Goal: Task Accomplishment & Management: Manage account settings

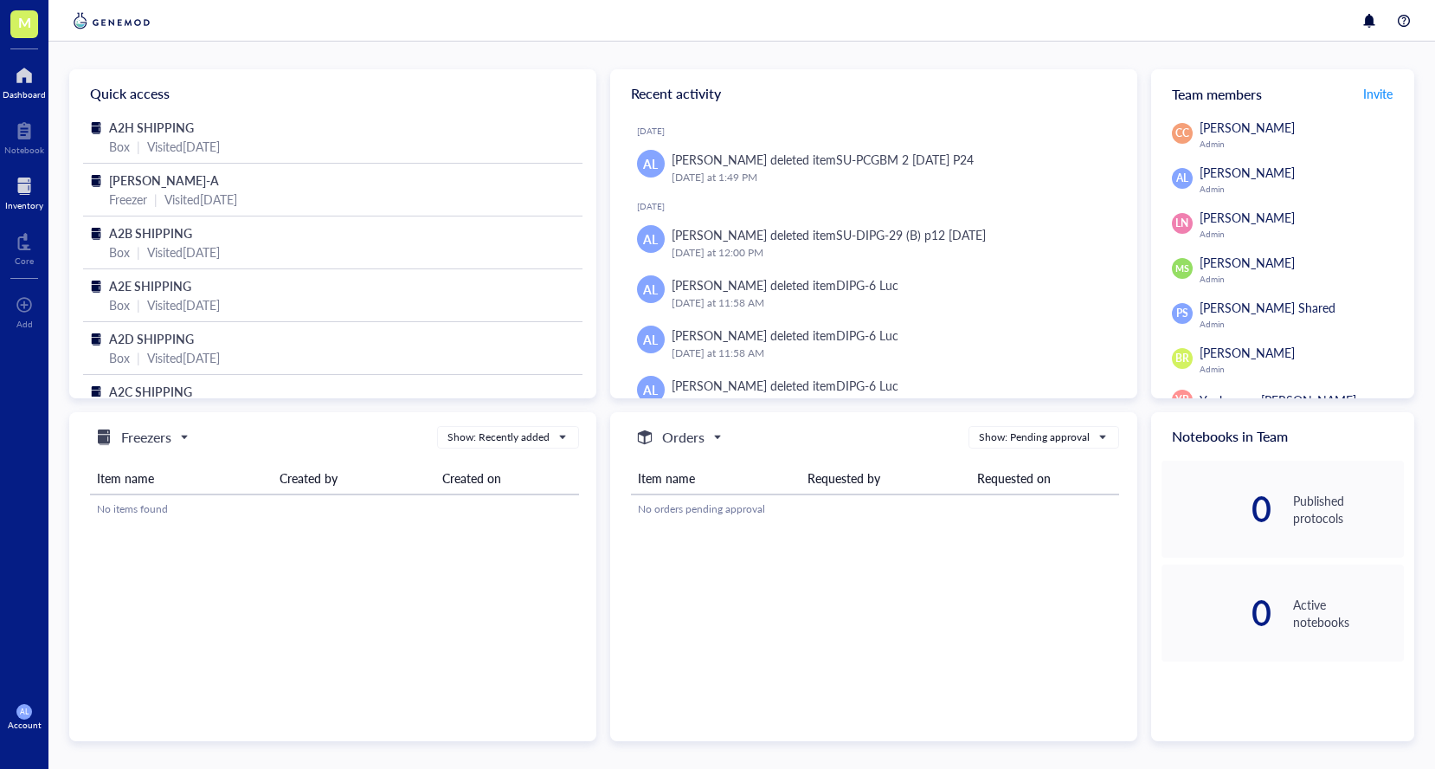
click at [23, 183] on div at bounding box center [24, 186] width 38 height 28
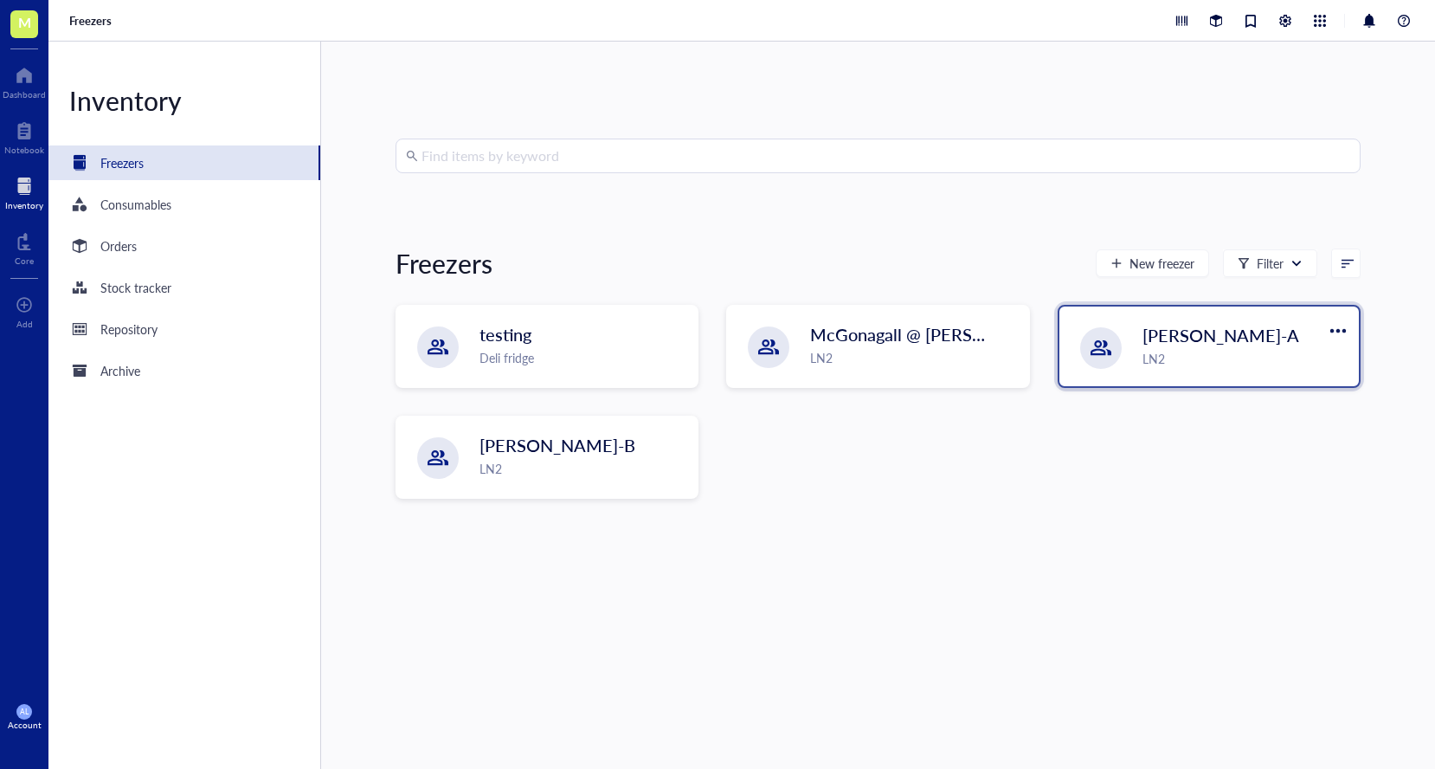
click at [1145, 345] on span "[PERSON_NAME]-A" at bounding box center [1221, 335] width 157 height 24
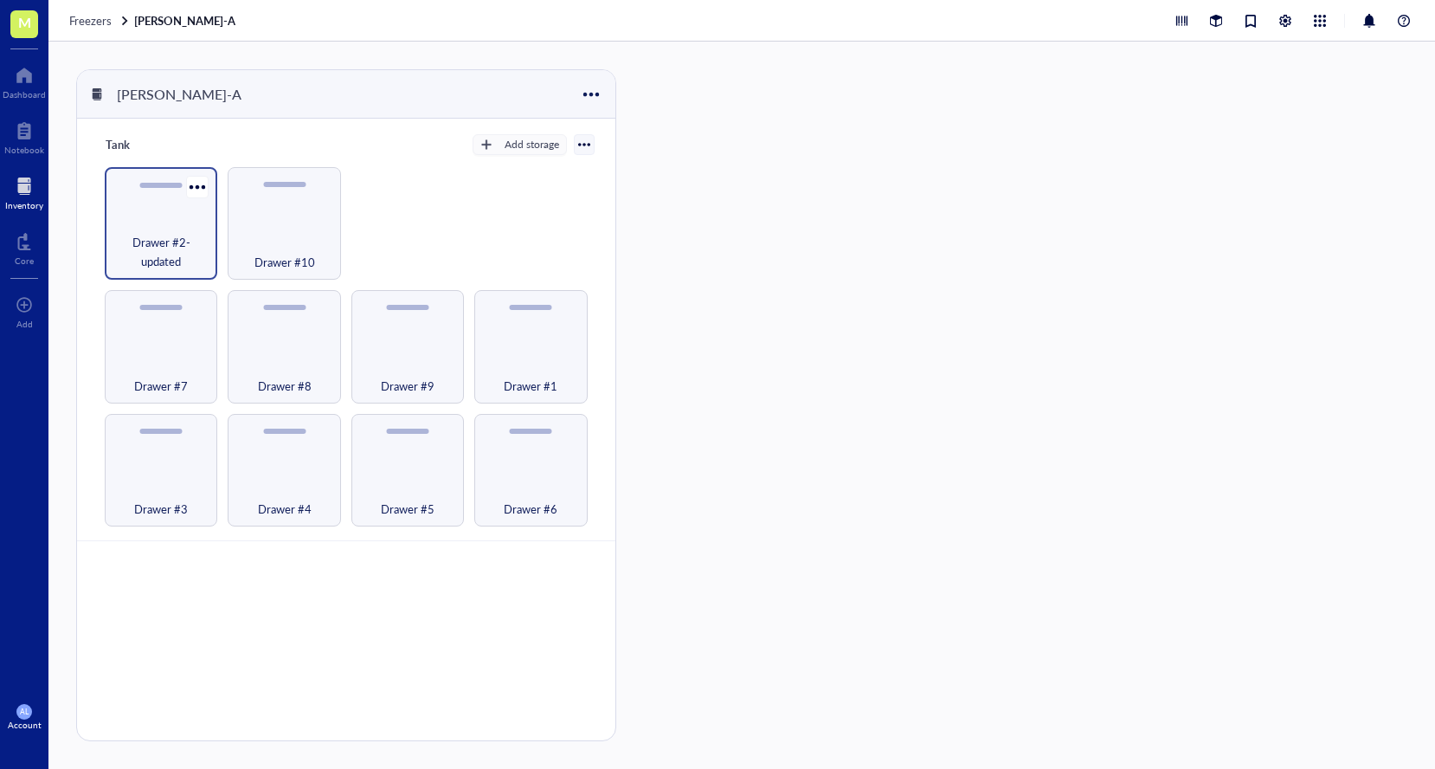
click at [170, 255] on span "Drawer #2-updated" at bounding box center [160, 252] width 95 height 38
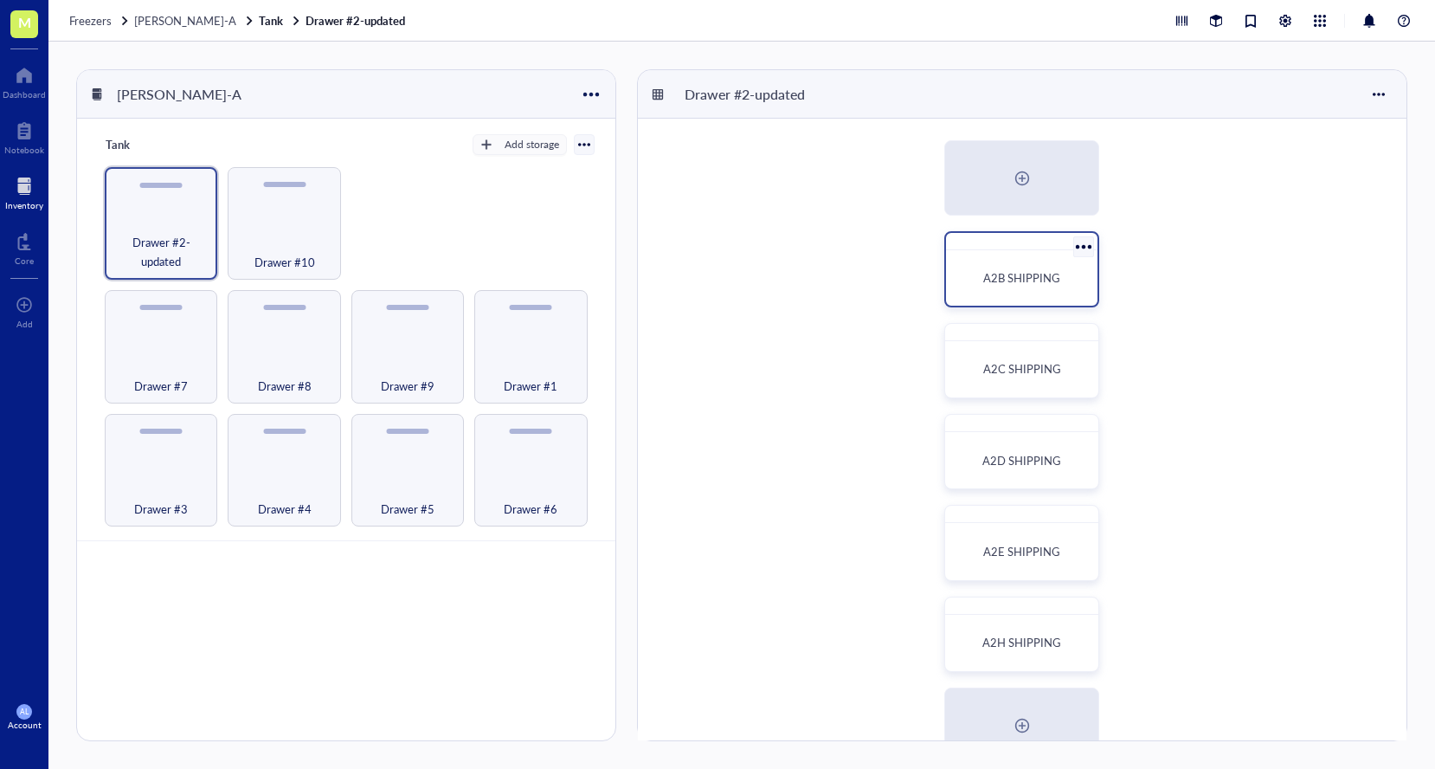
click at [1020, 257] on div "A2B SHIPPING" at bounding box center [1022, 277] width 138 height 41
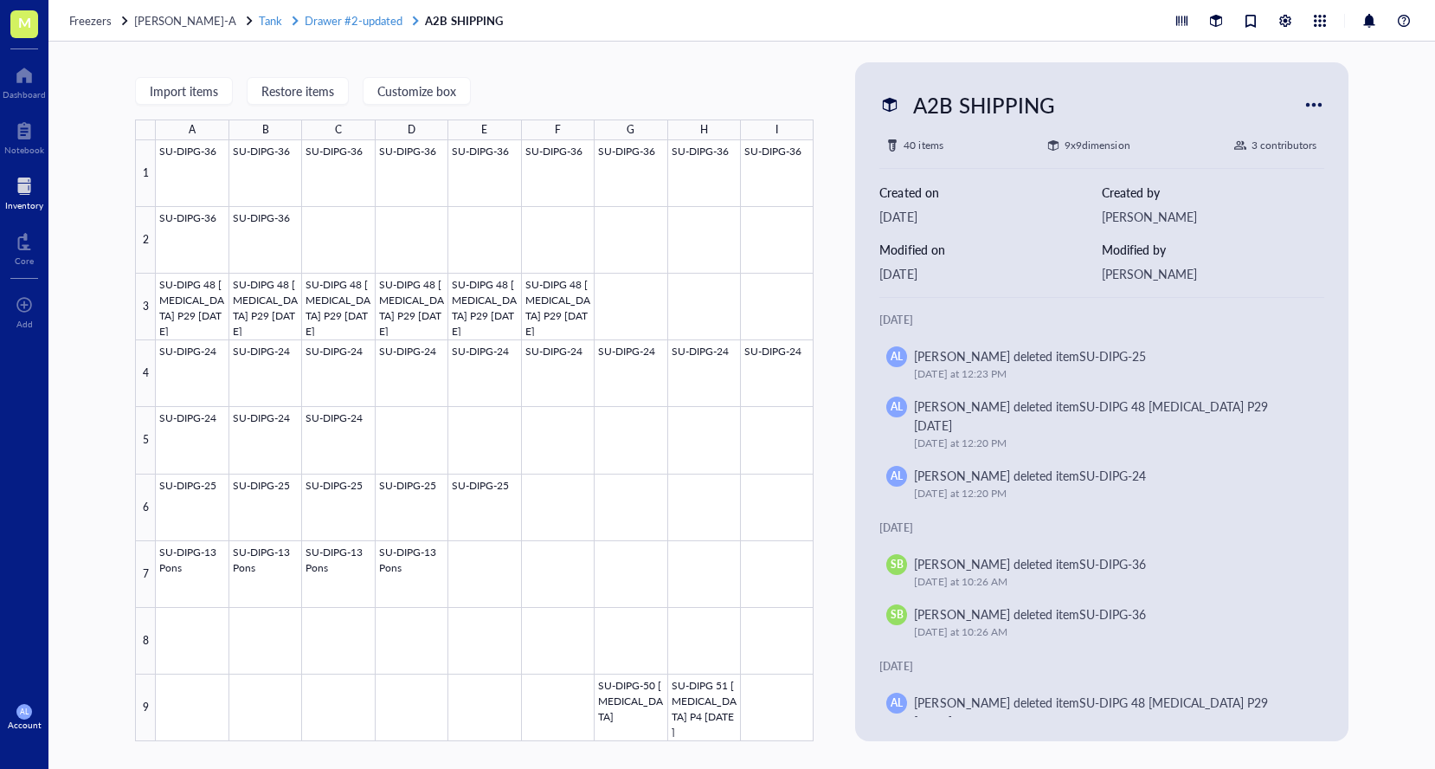
click at [375, 26] on span "Drawer #2-updated" at bounding box center [354, 20] width 98 height 16
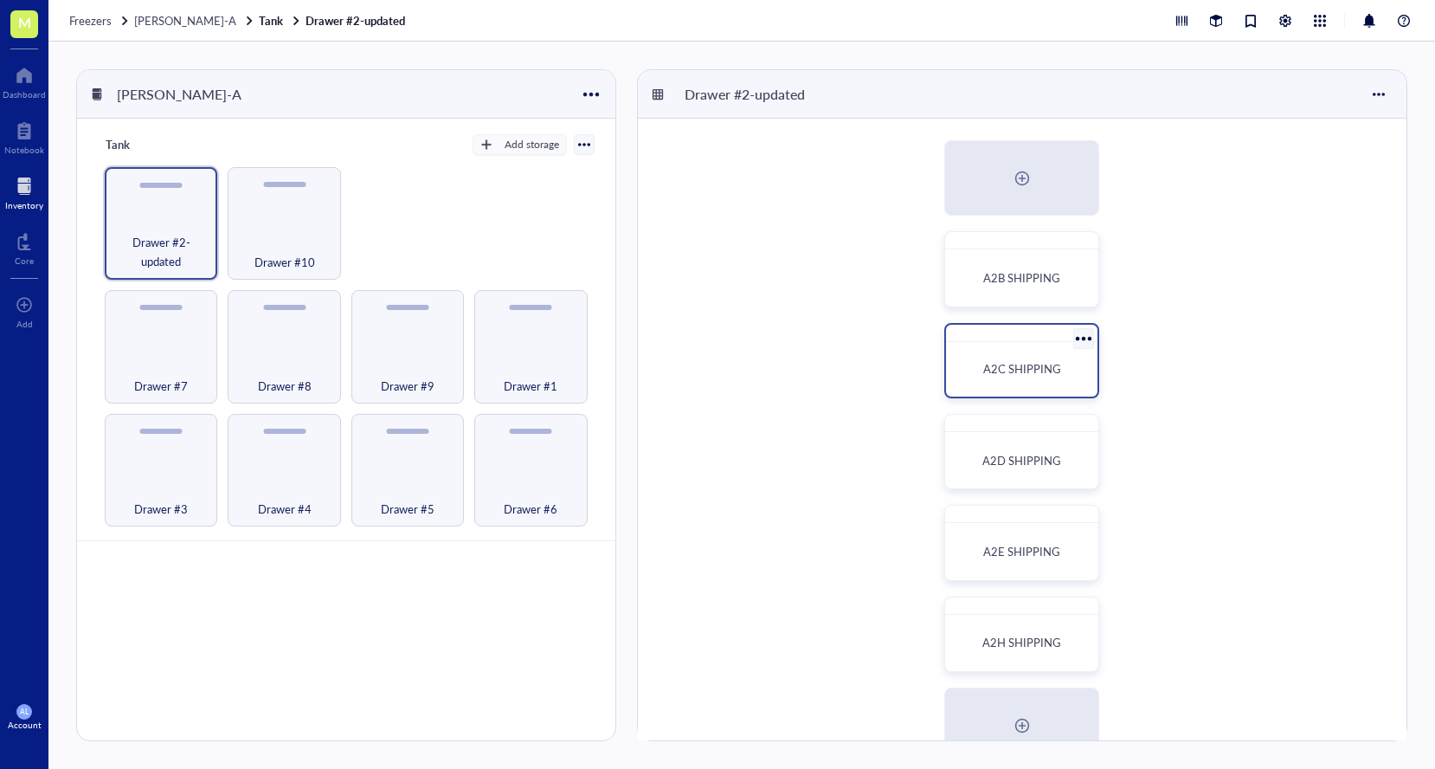
click at [995, 369] on span "A2C SHIPPING" at bounding box center [1022, 368] width 78 height 16
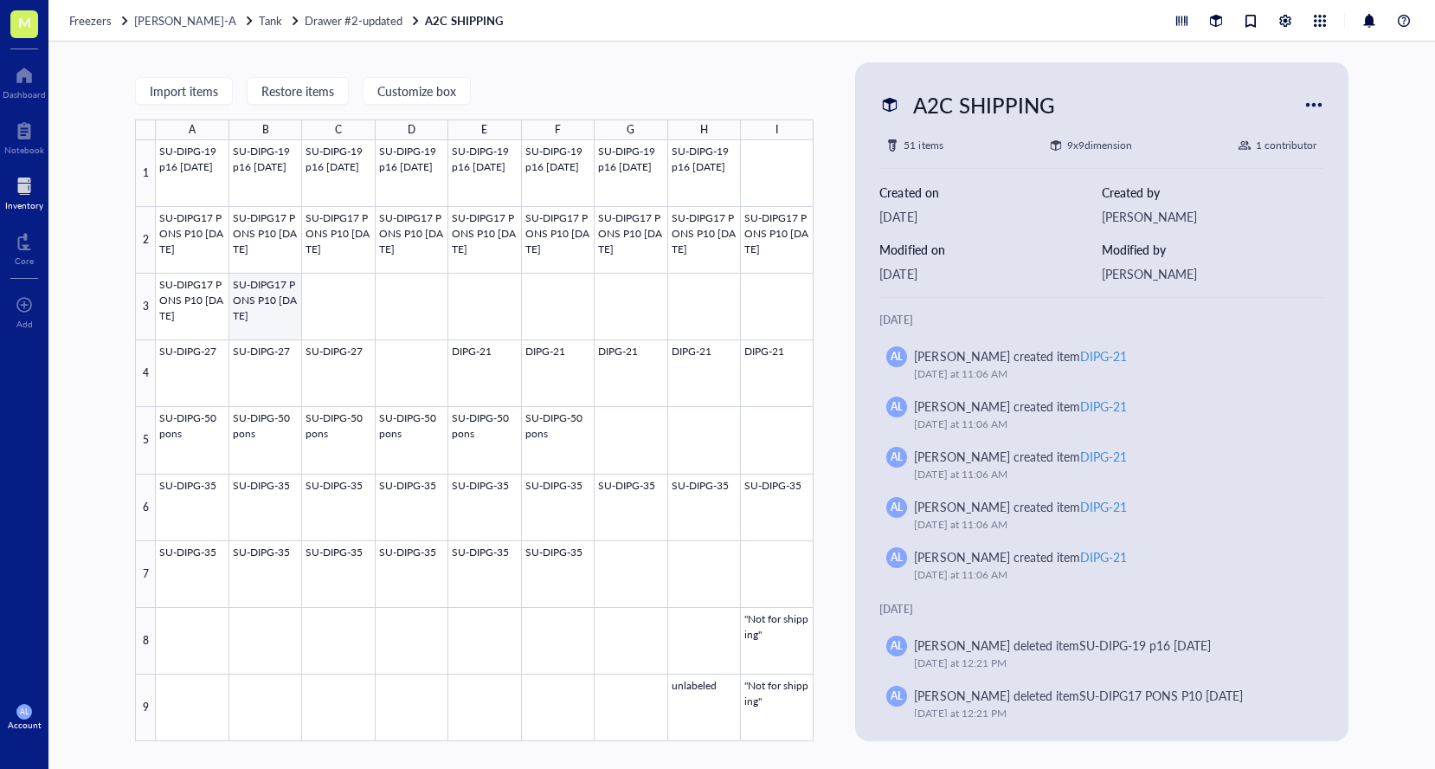
click at [274, 304] on div at bounding box center [485, 440] width 658 height 601
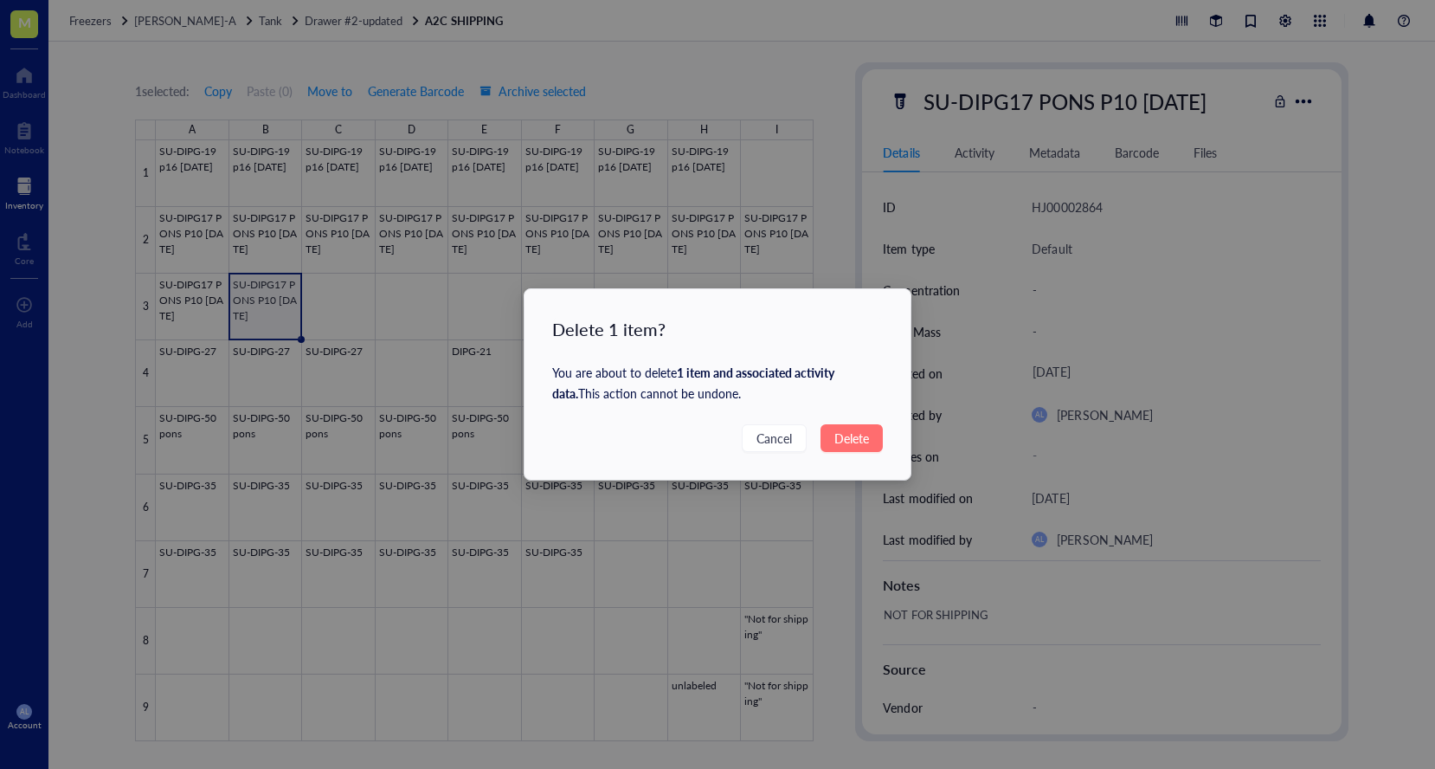
click at [864, 444] on span "Delete" at bounding box center [852, 438] width 35 height 19
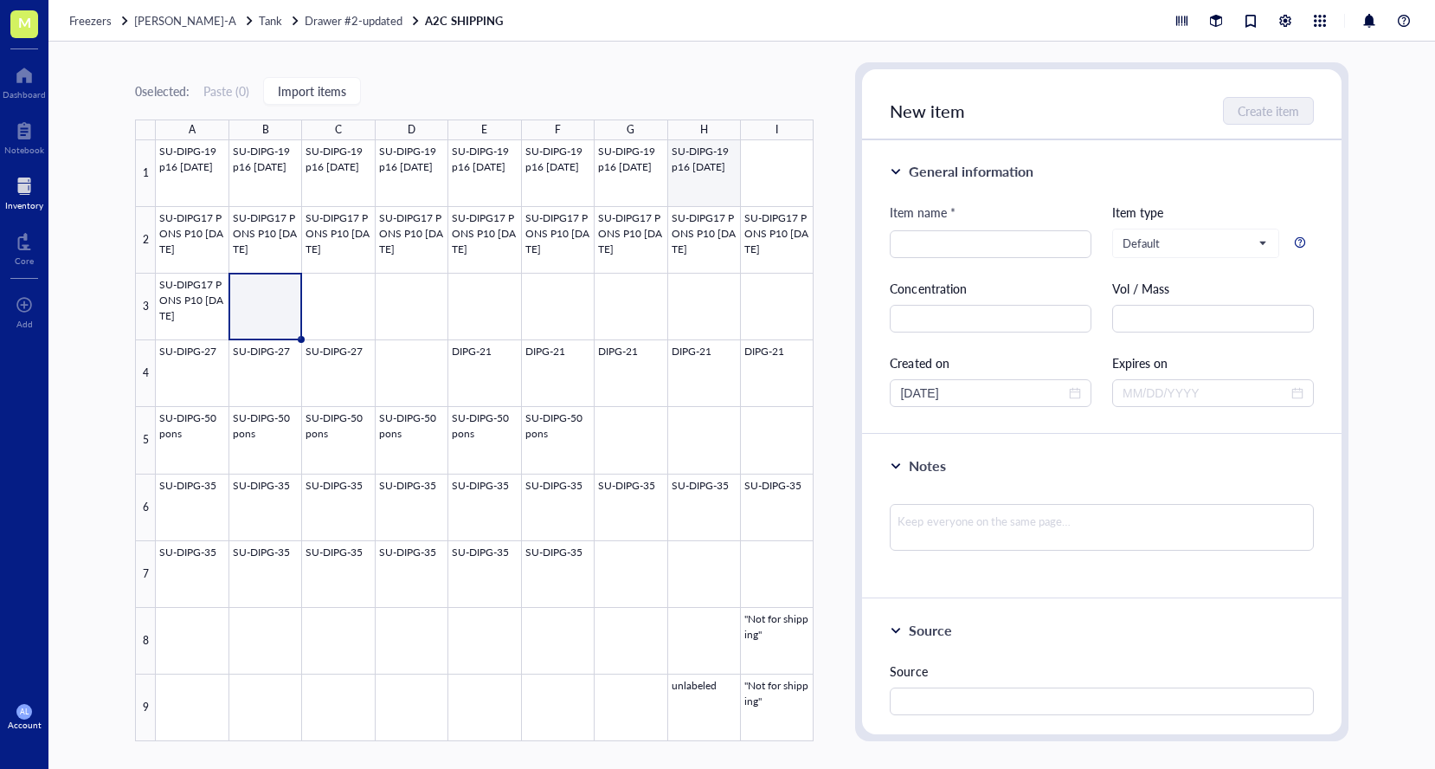
click at [711, 174] on div at bounding box center [485, 440] width 658 height 601
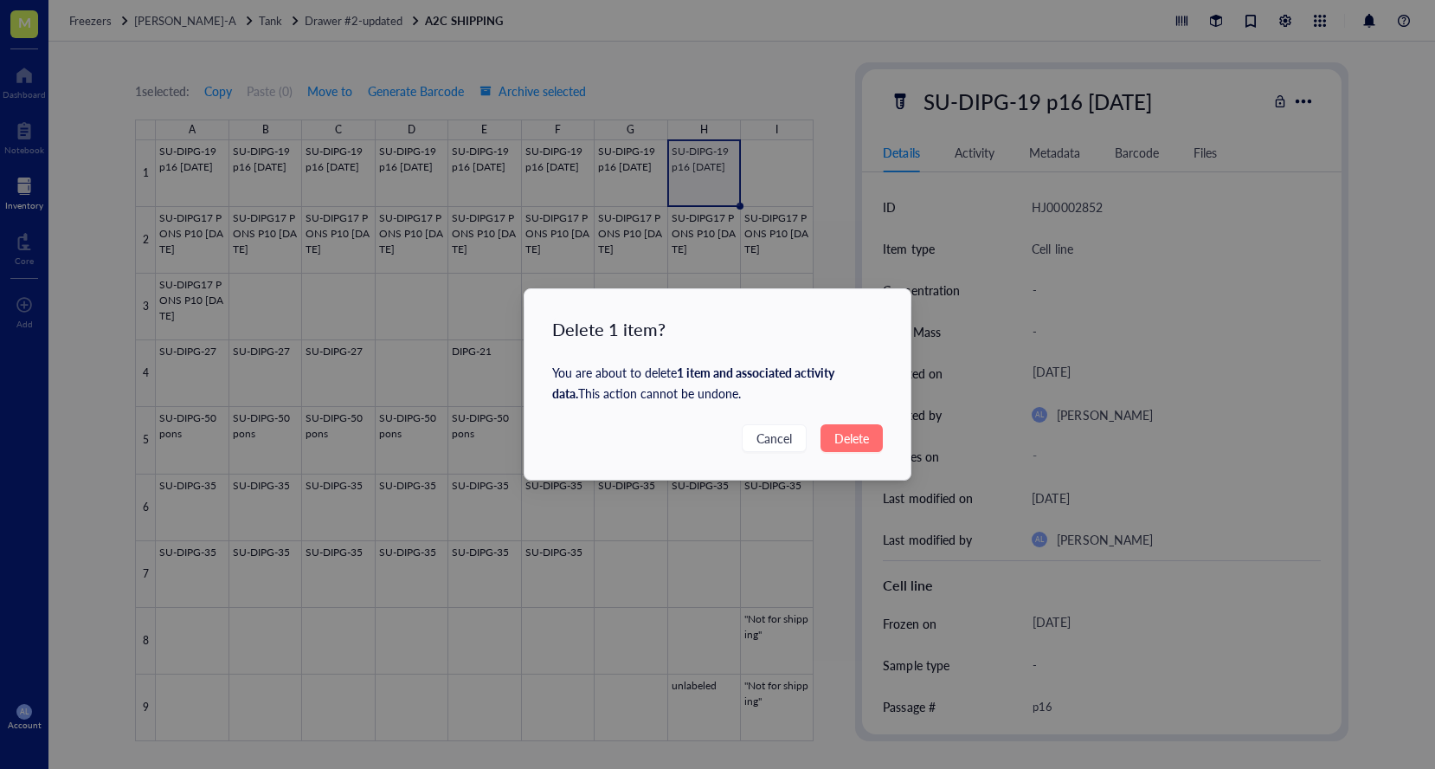
click at [855, 448] on button "Delete" at bounding box center [852, 438] width 62 height 28
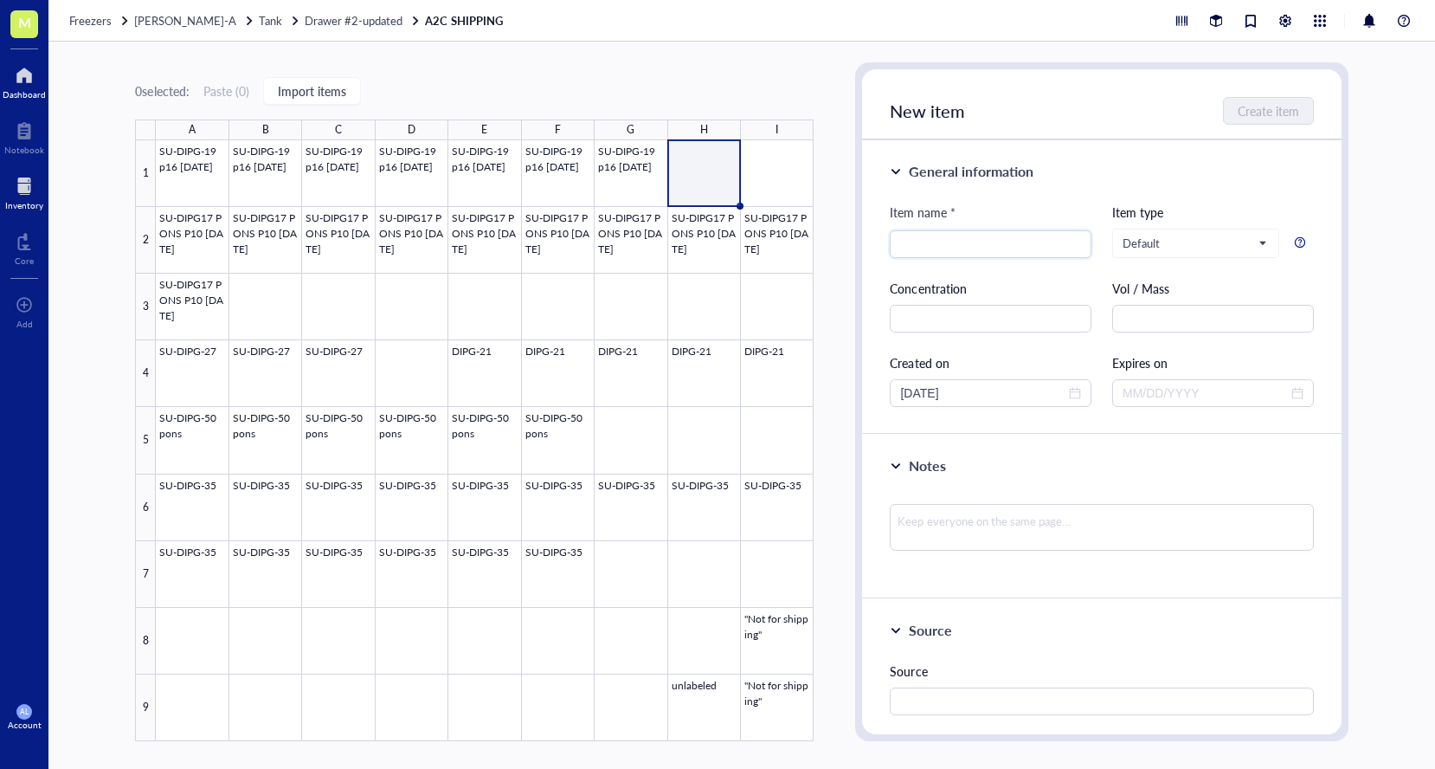
click at [29, 86] on div at bounding box center [24, 75] width 43 height 28
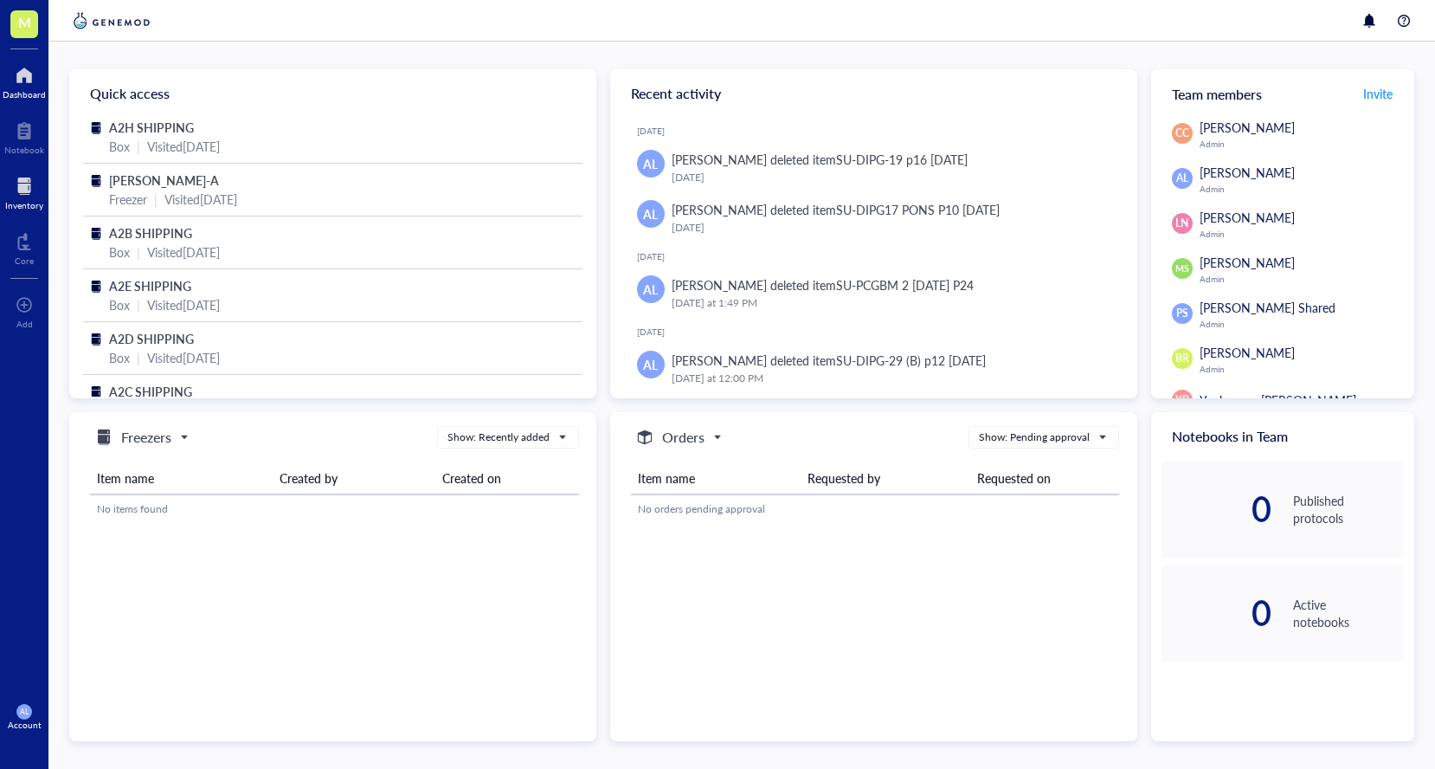
click at [27, 190] on div at bounding box center [24, 186] width 38 height 28
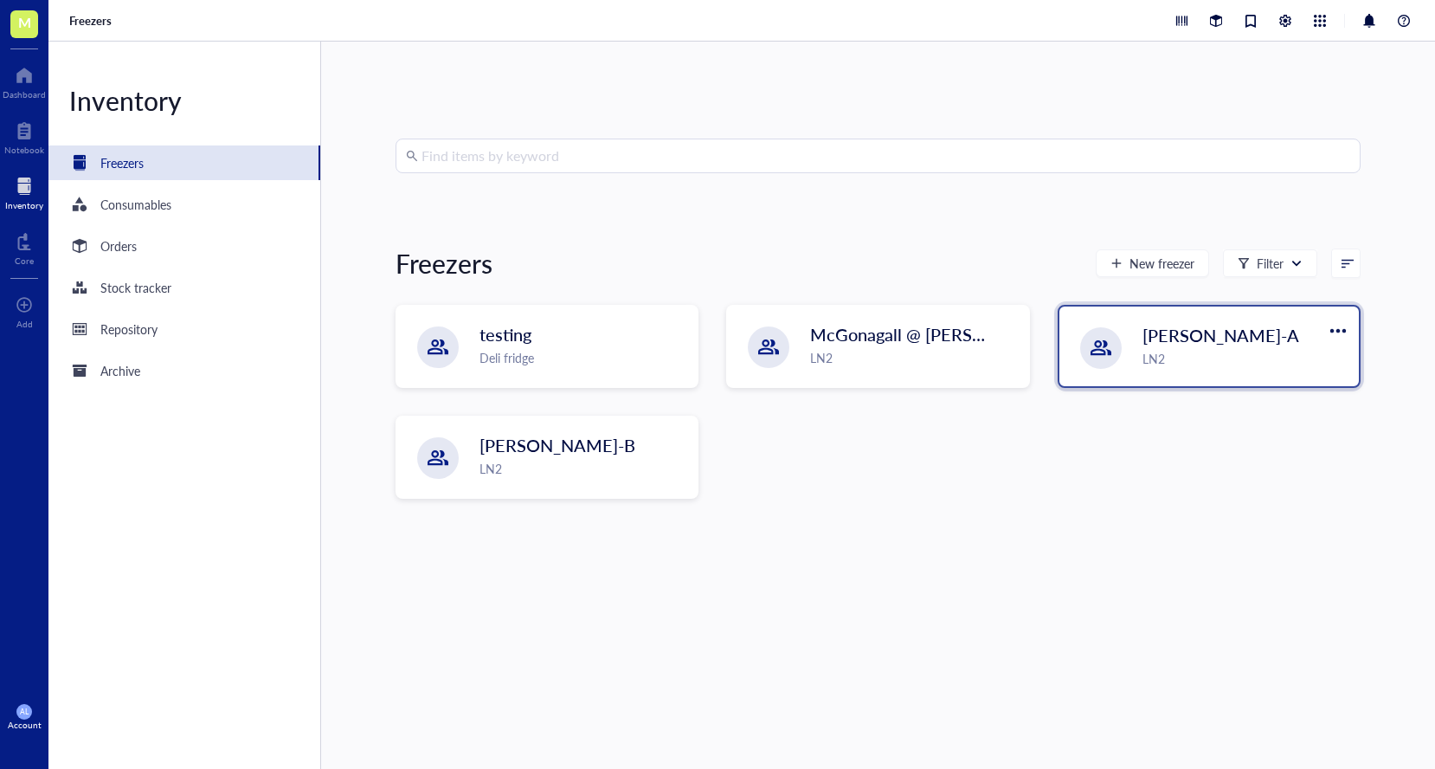
click at [1204, 333] on span "[PERSON_NAME]-A" at bounding box center [1221, 335] width 157 height 24
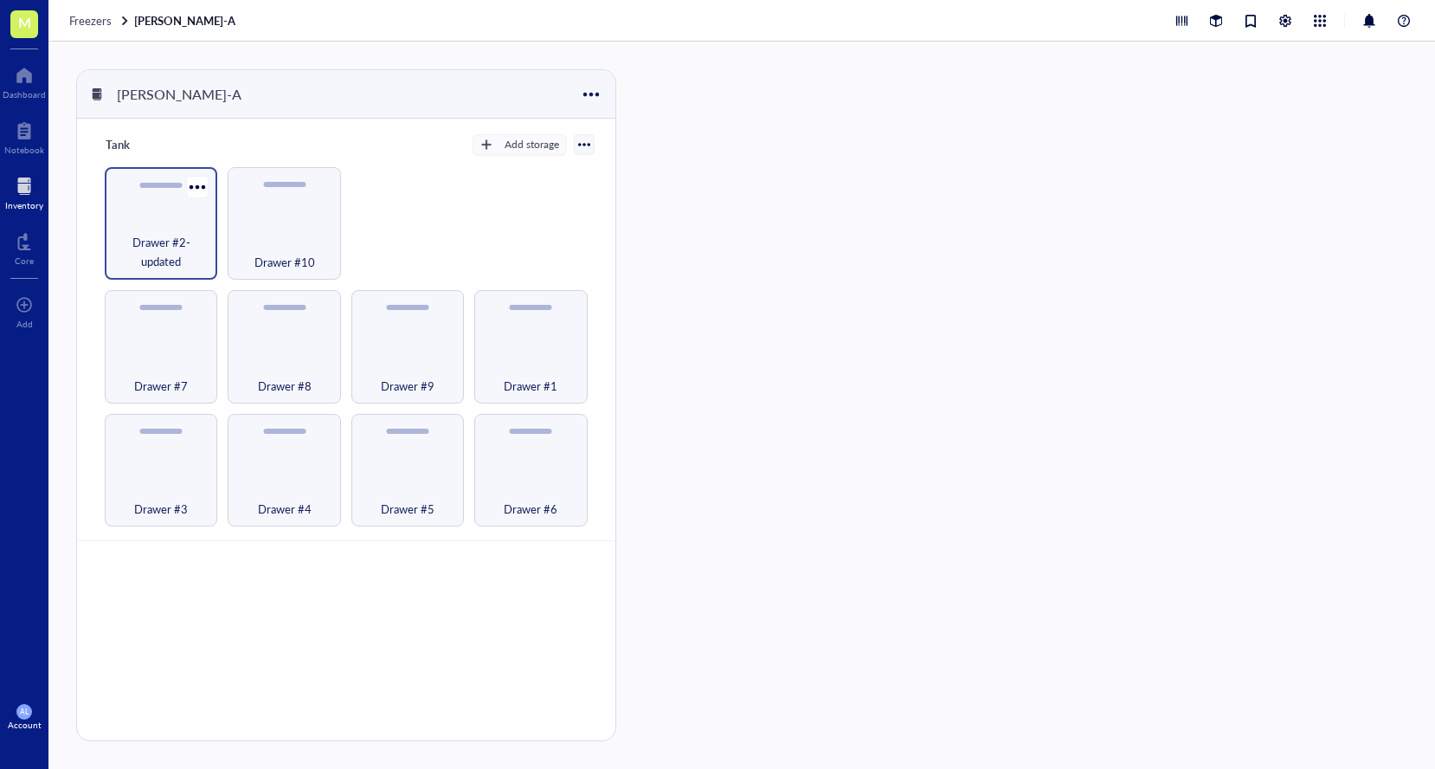
click at [166, 263] on span "Drawer #2-updated" at bounding box center [160, 252] width 95 height 38
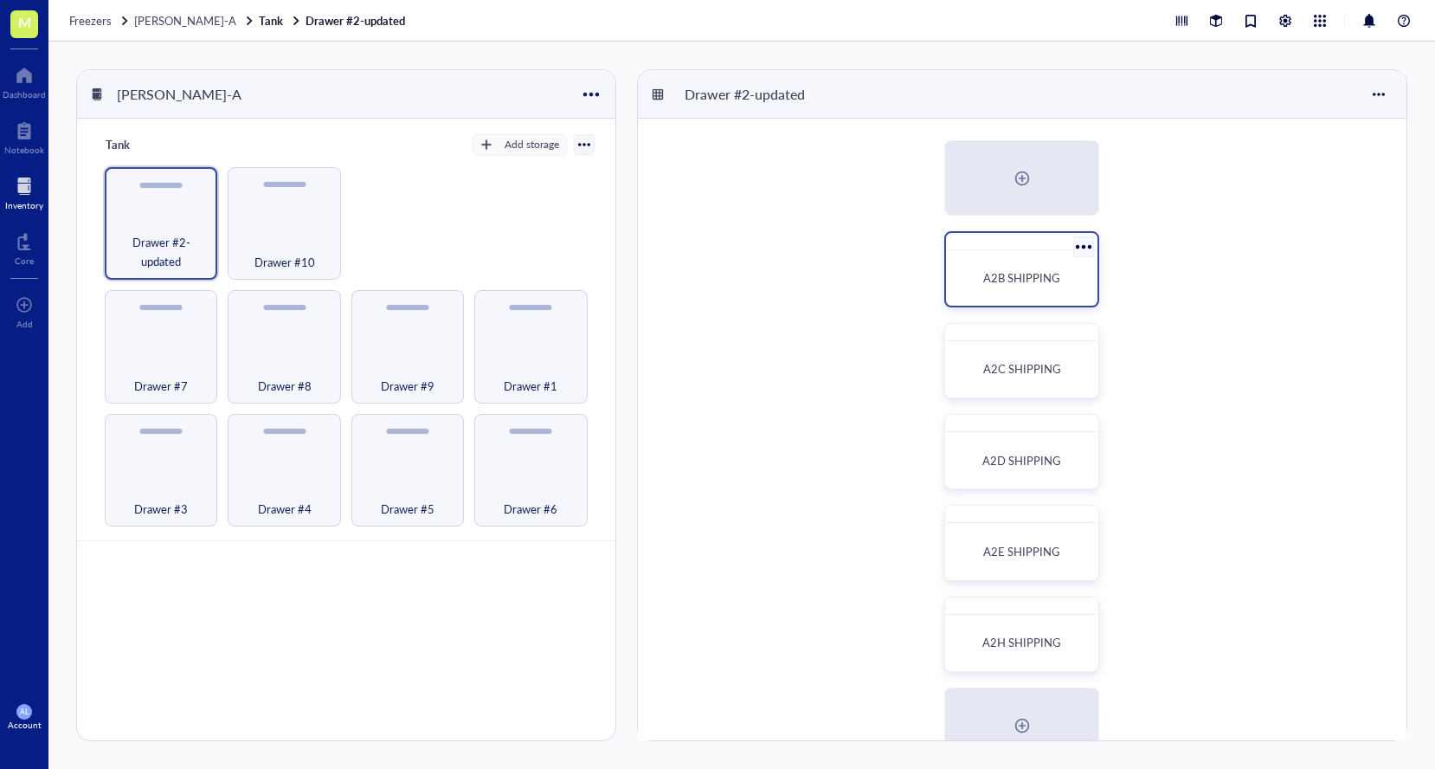
click at [1051, 274] on span "A2B SHIPPING" at bounding box center [1021, 277] width 77 height 16
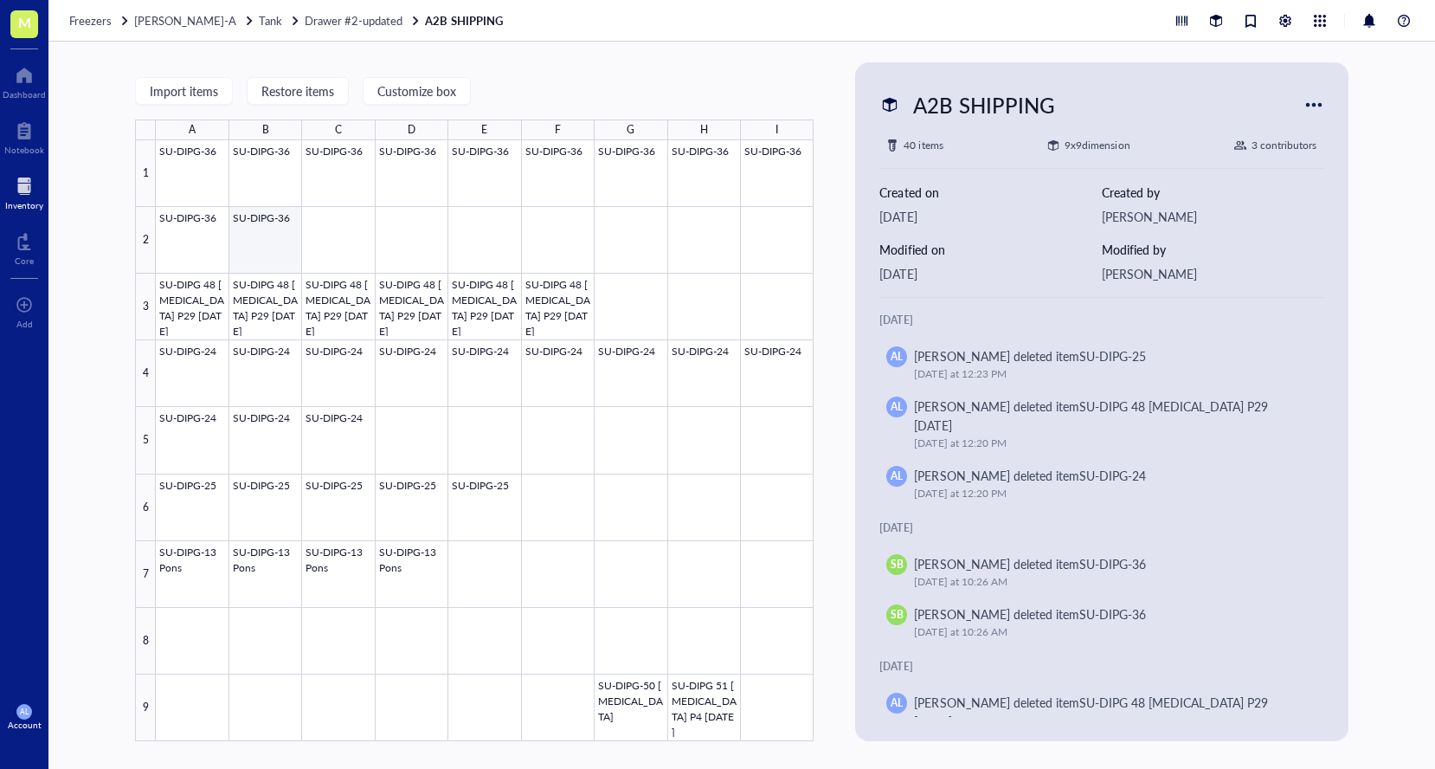
click at [274, 253] on div at bounding box center [485, 440] width 658 height 601
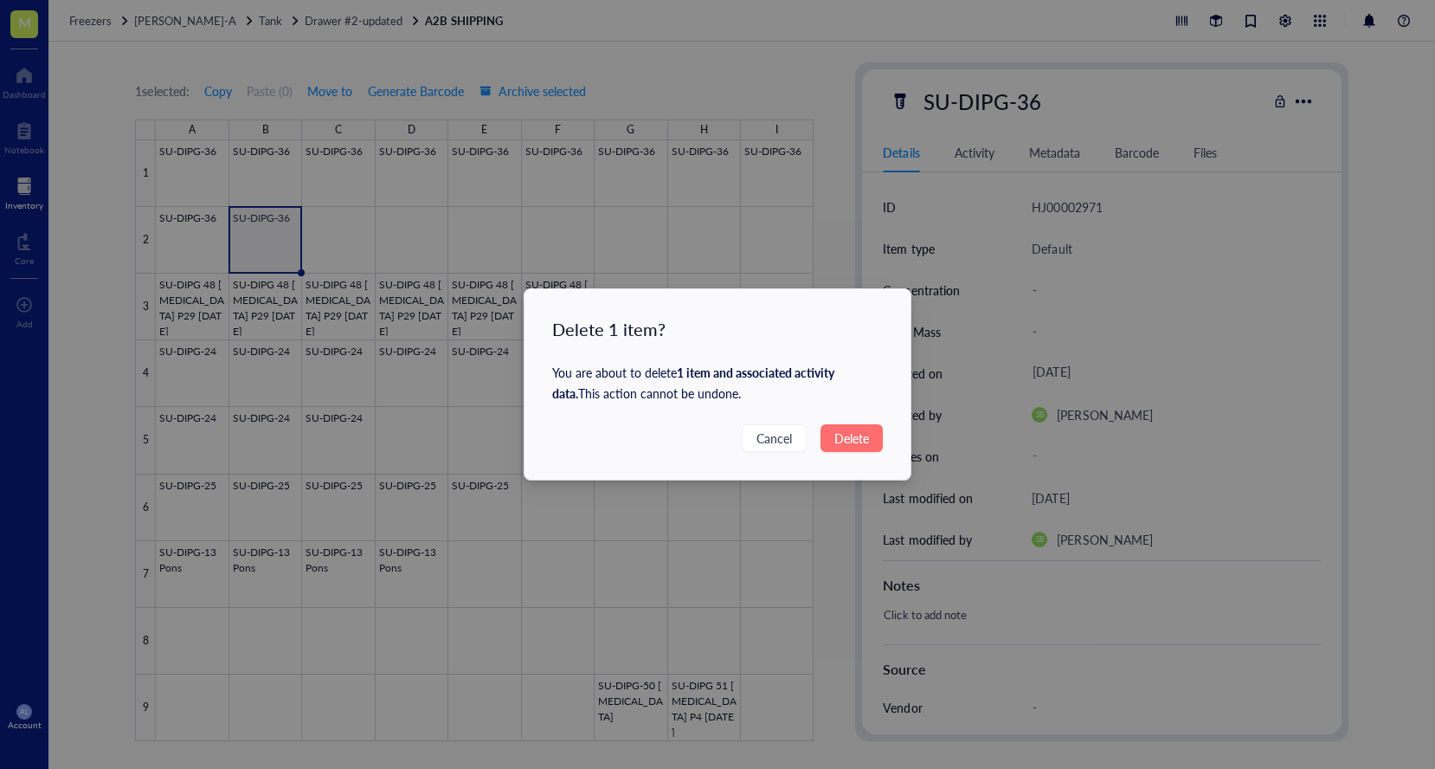
click at [852, 442] on span "Delete" at bounding box center [852, 438] width 35 height 19
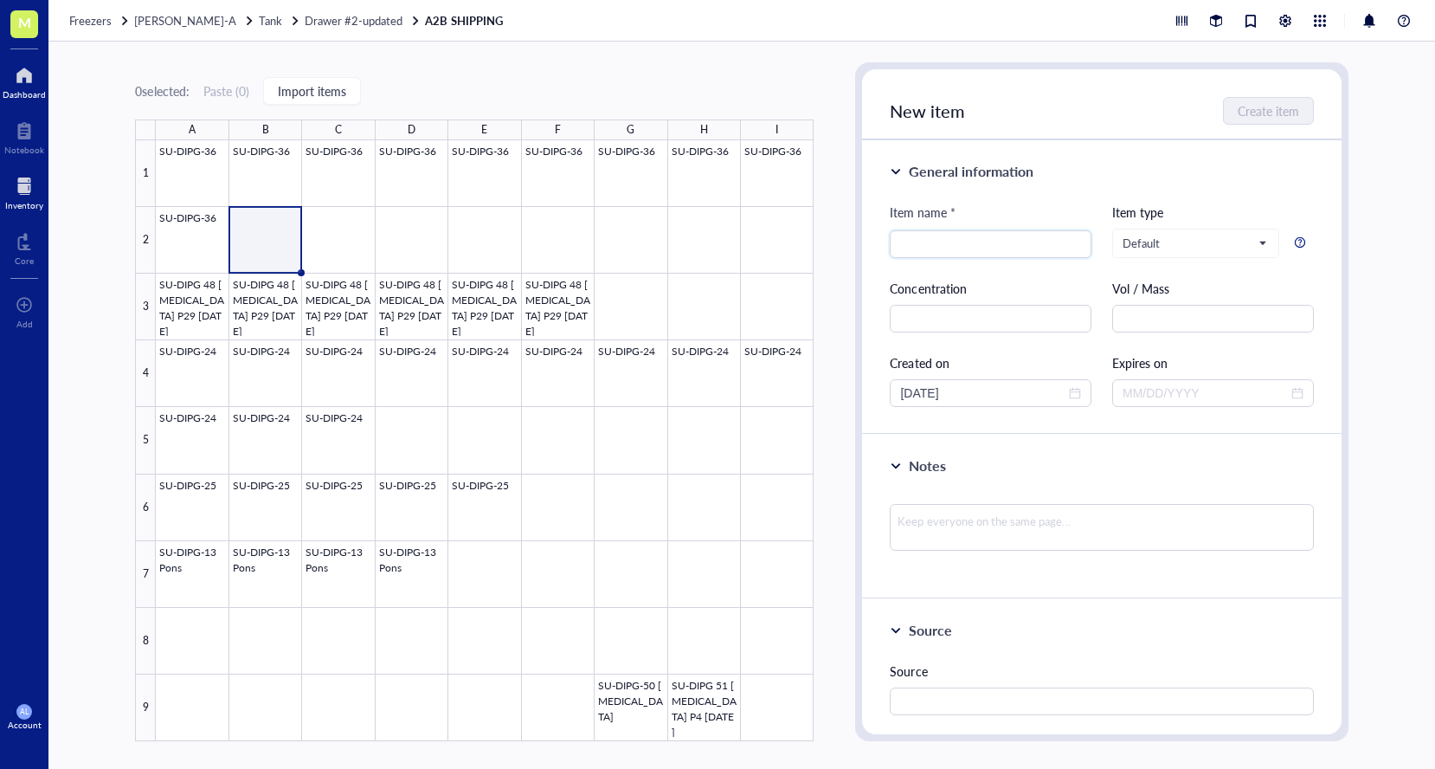
click at [20, 89] on div "Dashboard" at bounding box center [24, 94] width 43 height 10
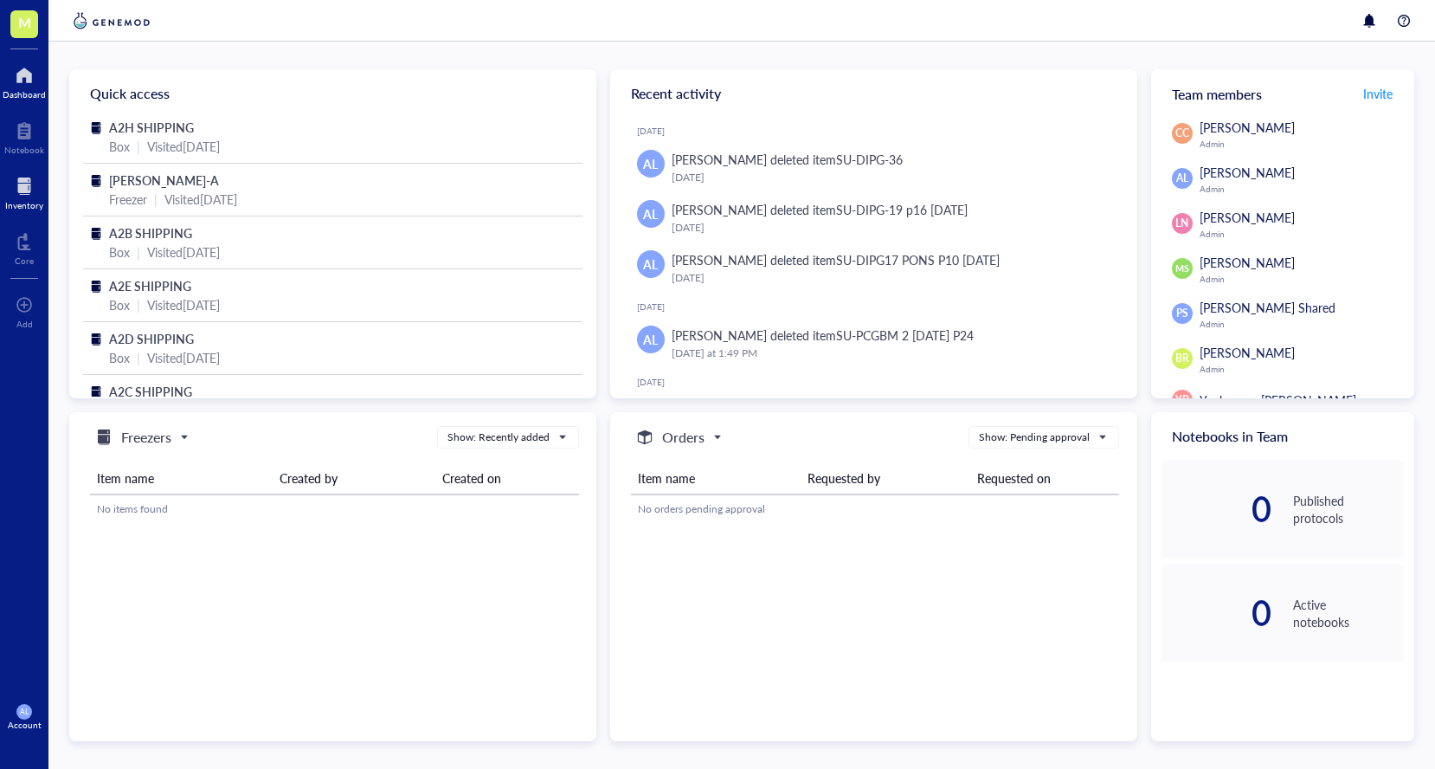
click at [30, 185] on div at bounding box center [24, 186] width 38 height 28
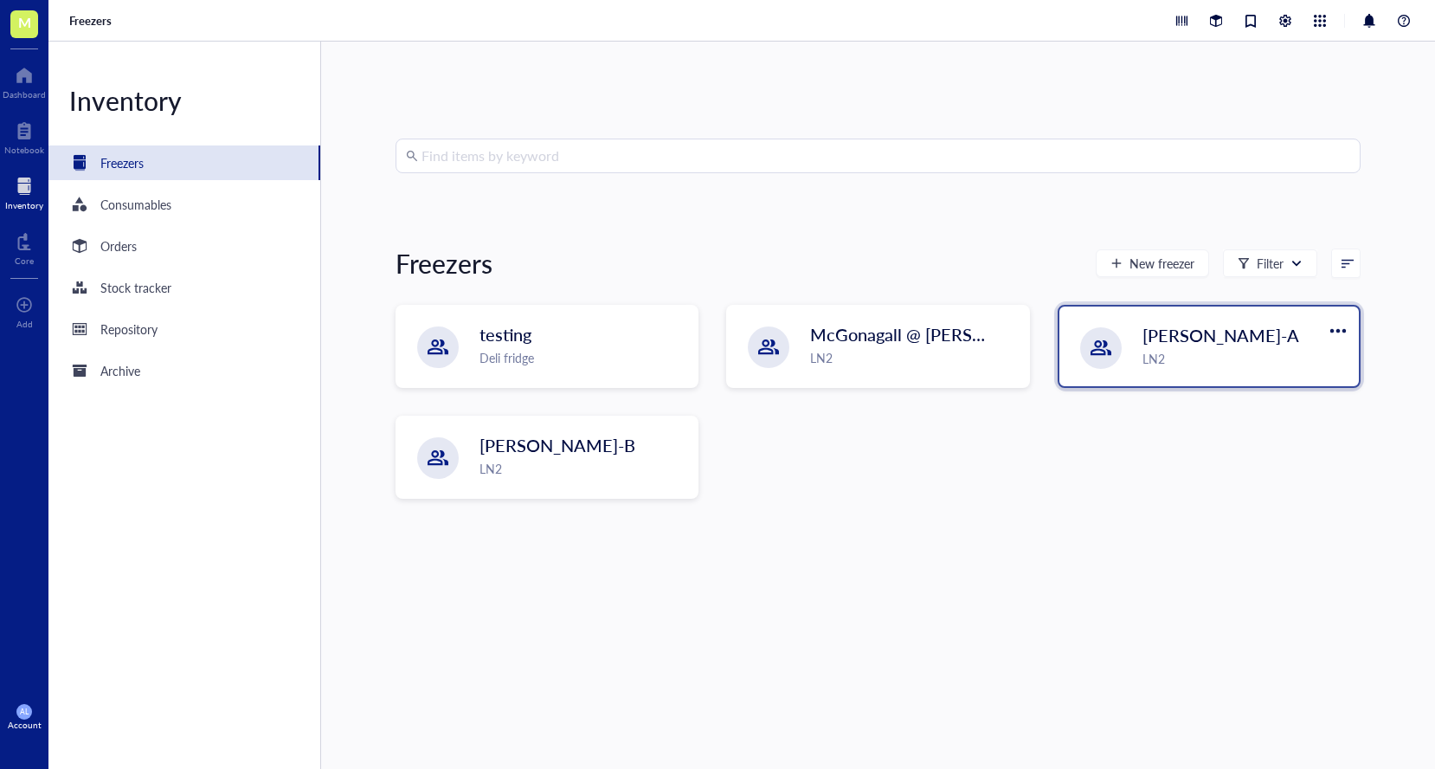
click at [1143, 345] on span "[PERSON_NAME]-A" at bounding box center [1221, 335] width 157 height 24
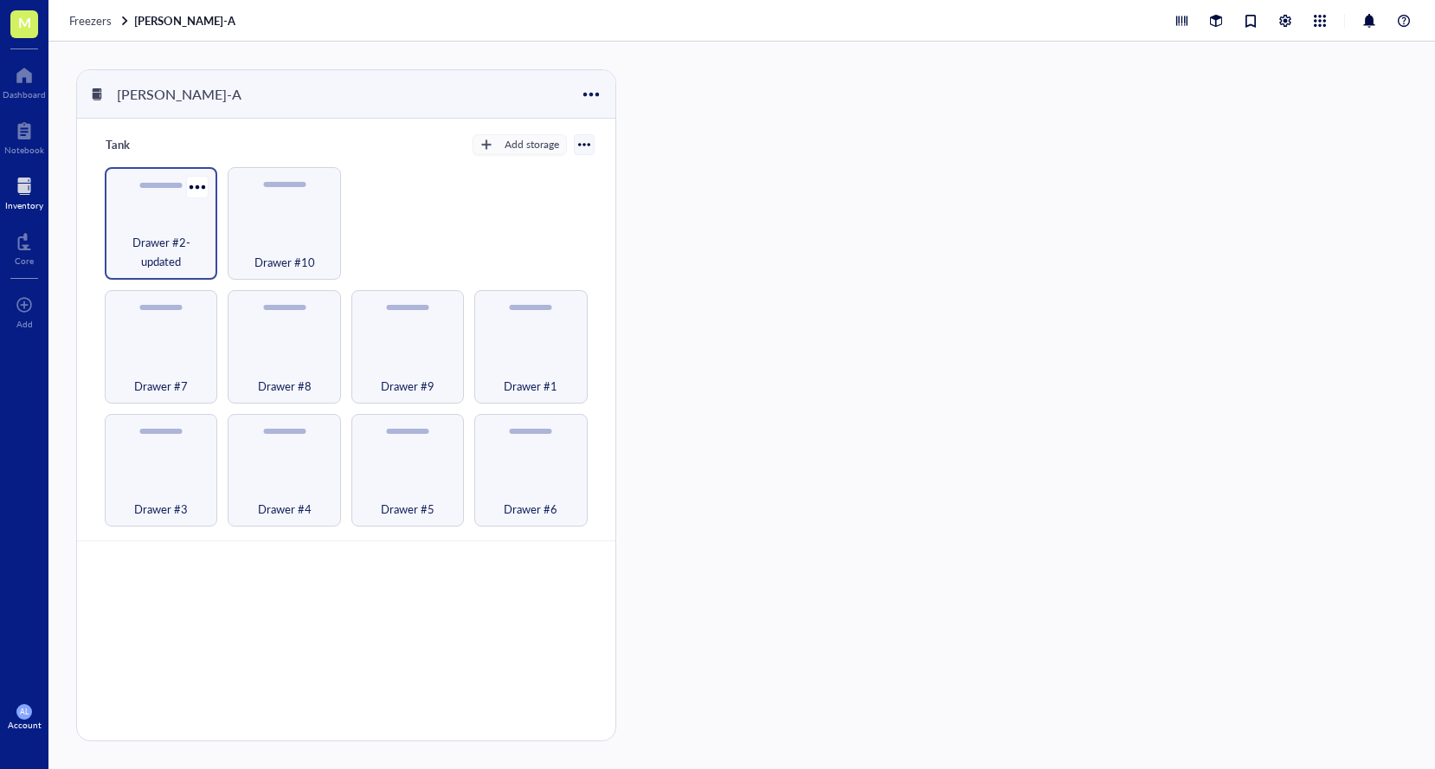
click at [170, 225] on div "Drawer #2-updated" at bounding box center [161, 223] width 113 height 113
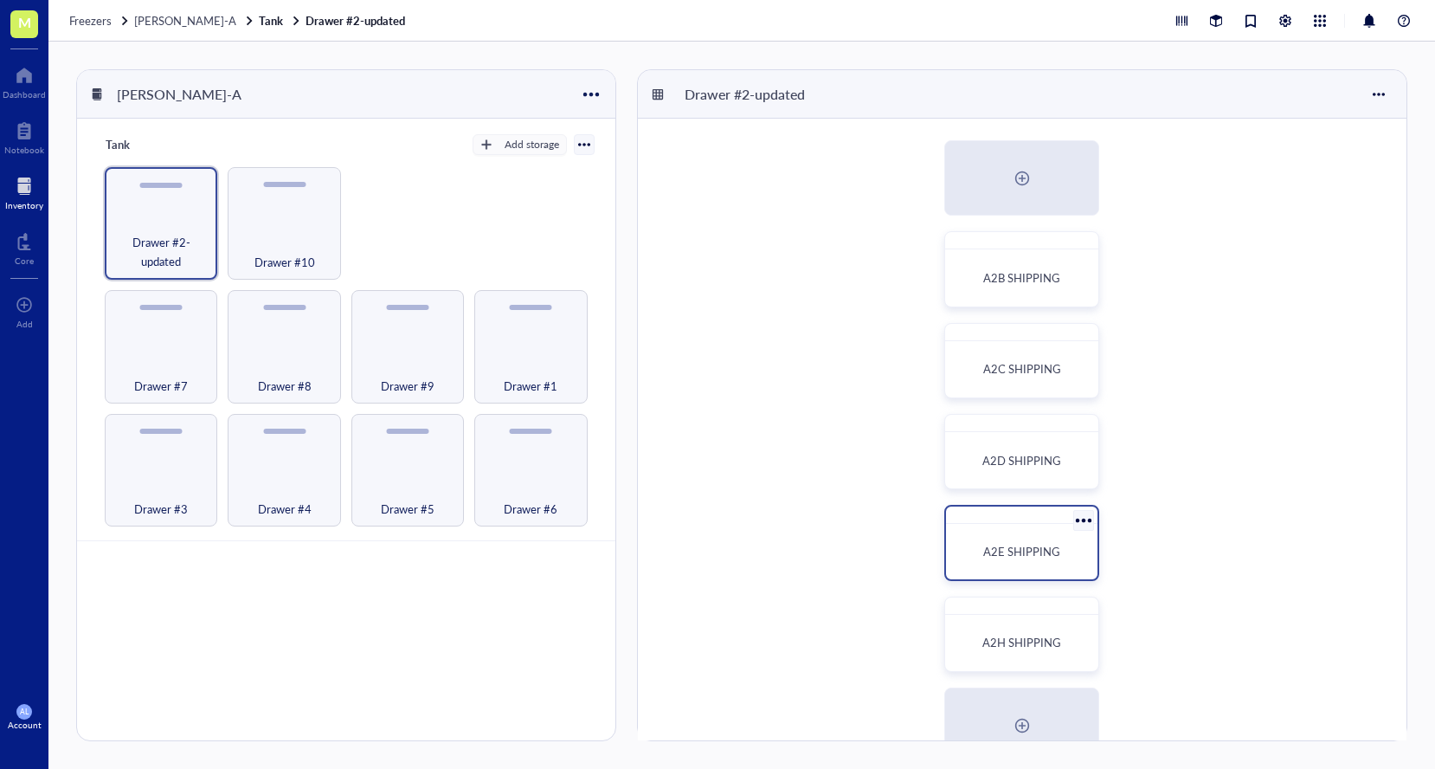
click at [996, 535] on div "A2E SHIPPING" at bounding box center [1022, 551] width 138 height 41
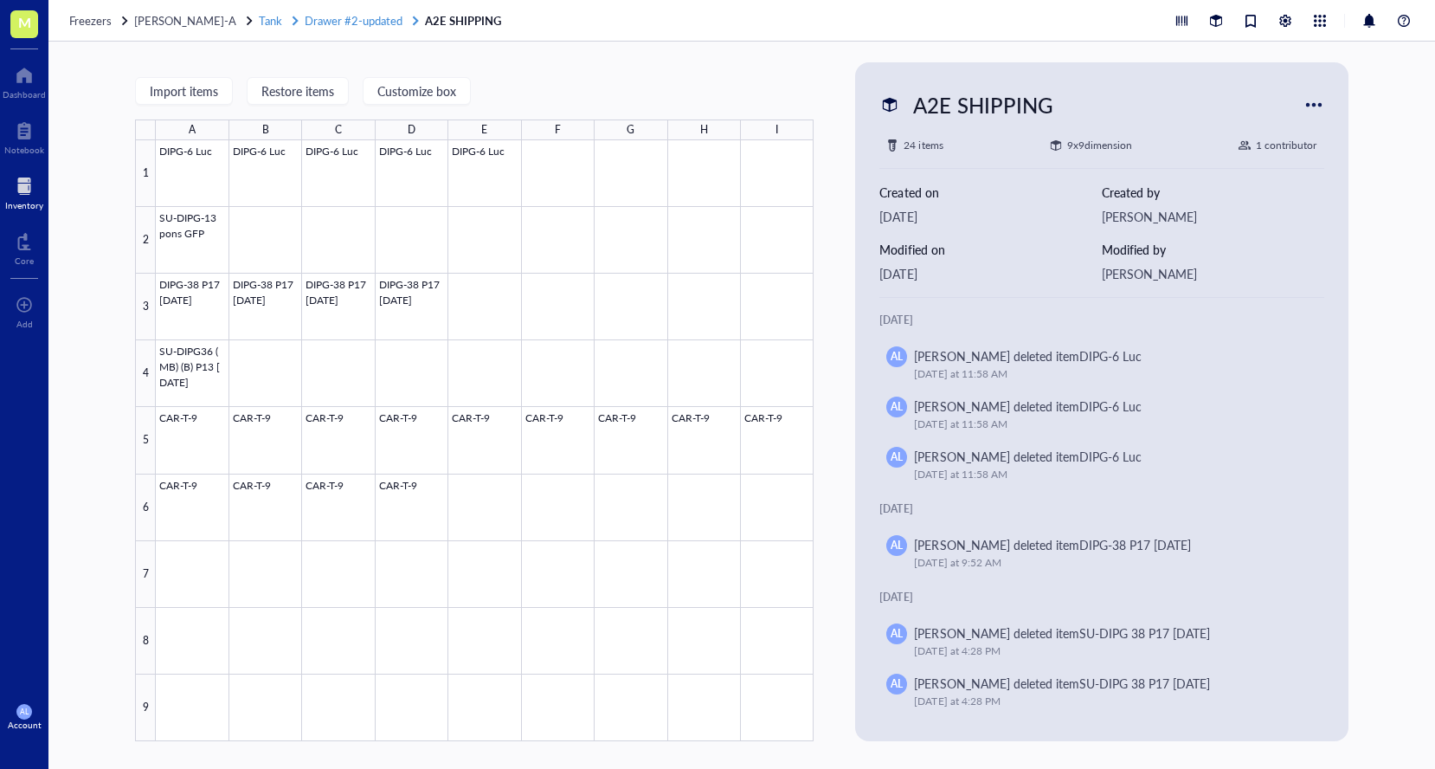
click at [369, 23] on span "Drawer #2-updated" at bounding box center [354, 20] width 98 height 16
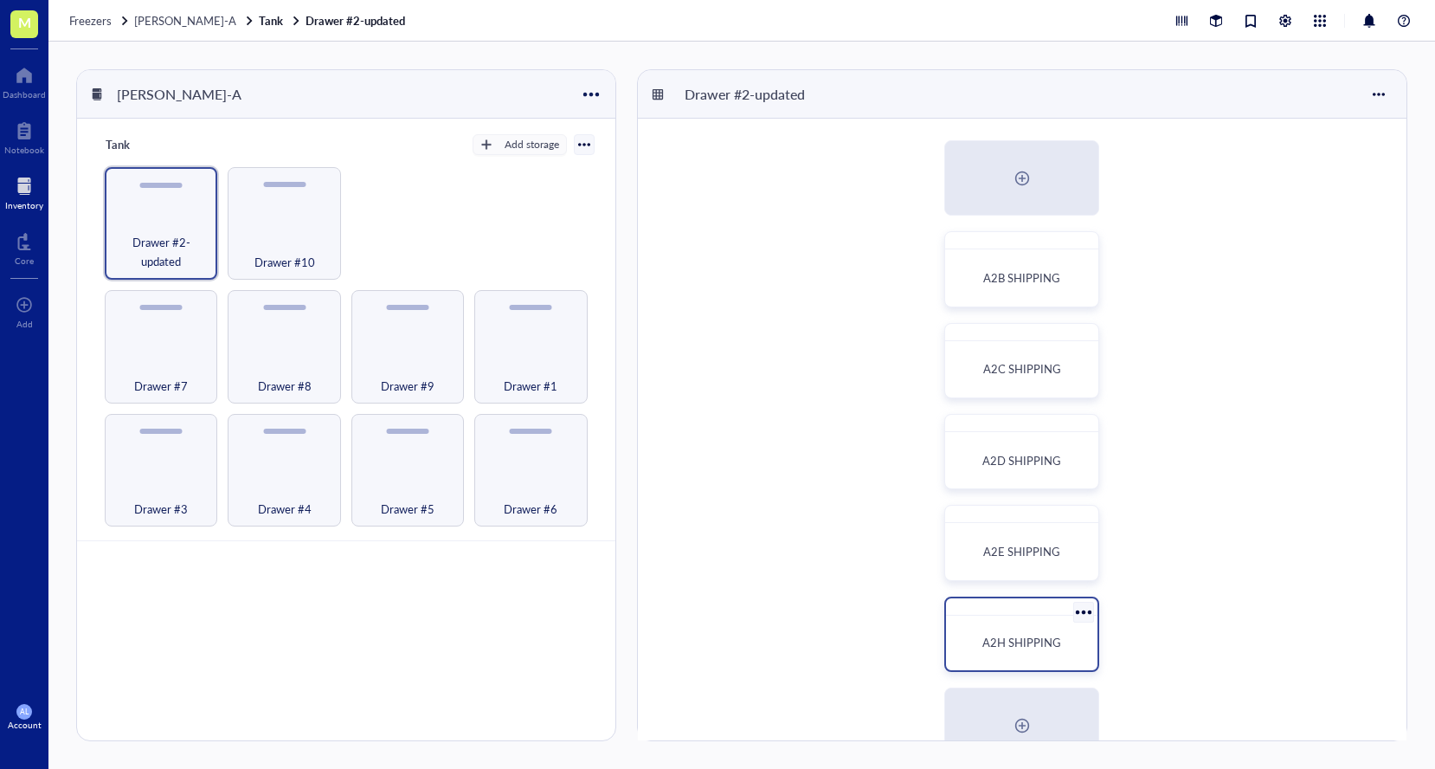
click at [1041, 646] on span "A2H SHIPPING" at bounding box center [1022, 642] width 79 height 16
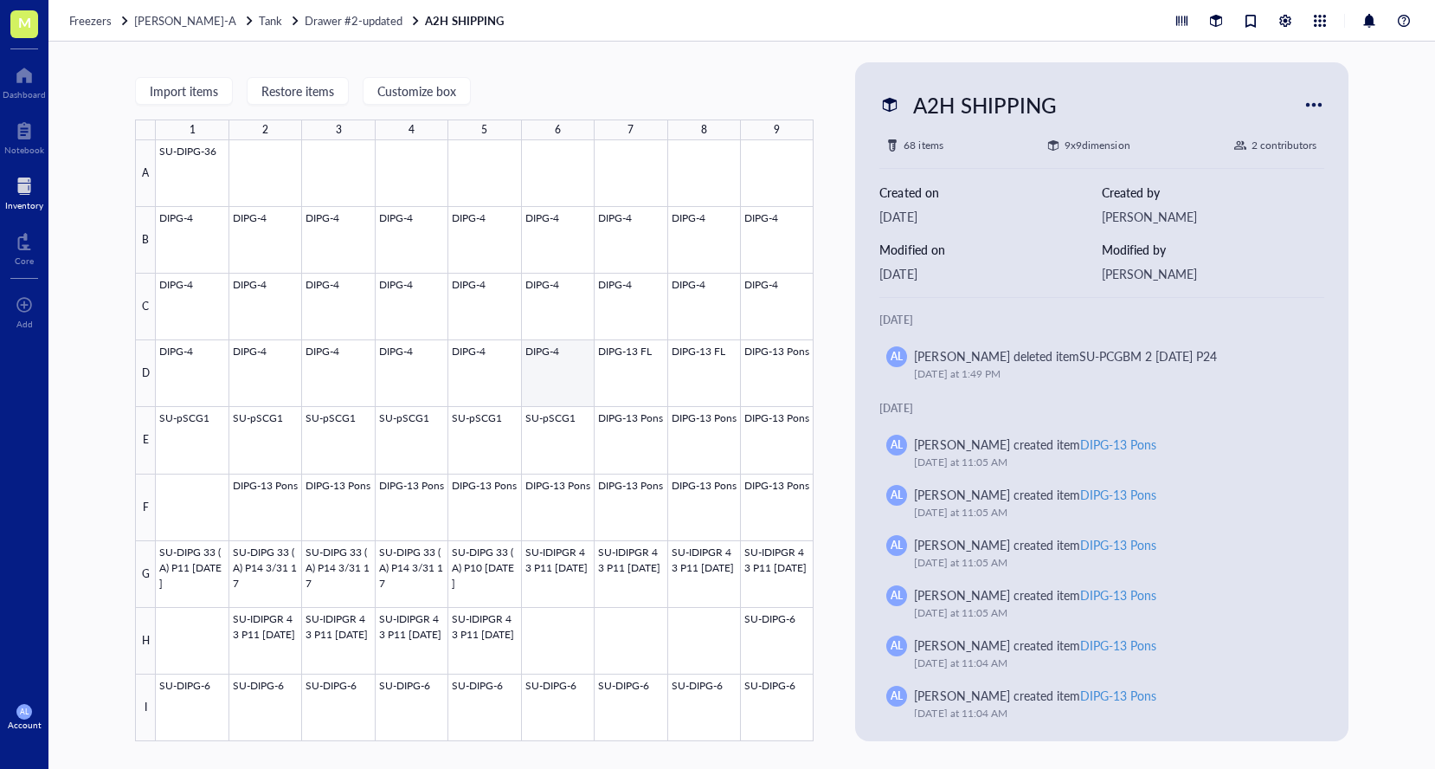
click at [567, 374] on div at bounding box center [485, 440] width 658 height 601
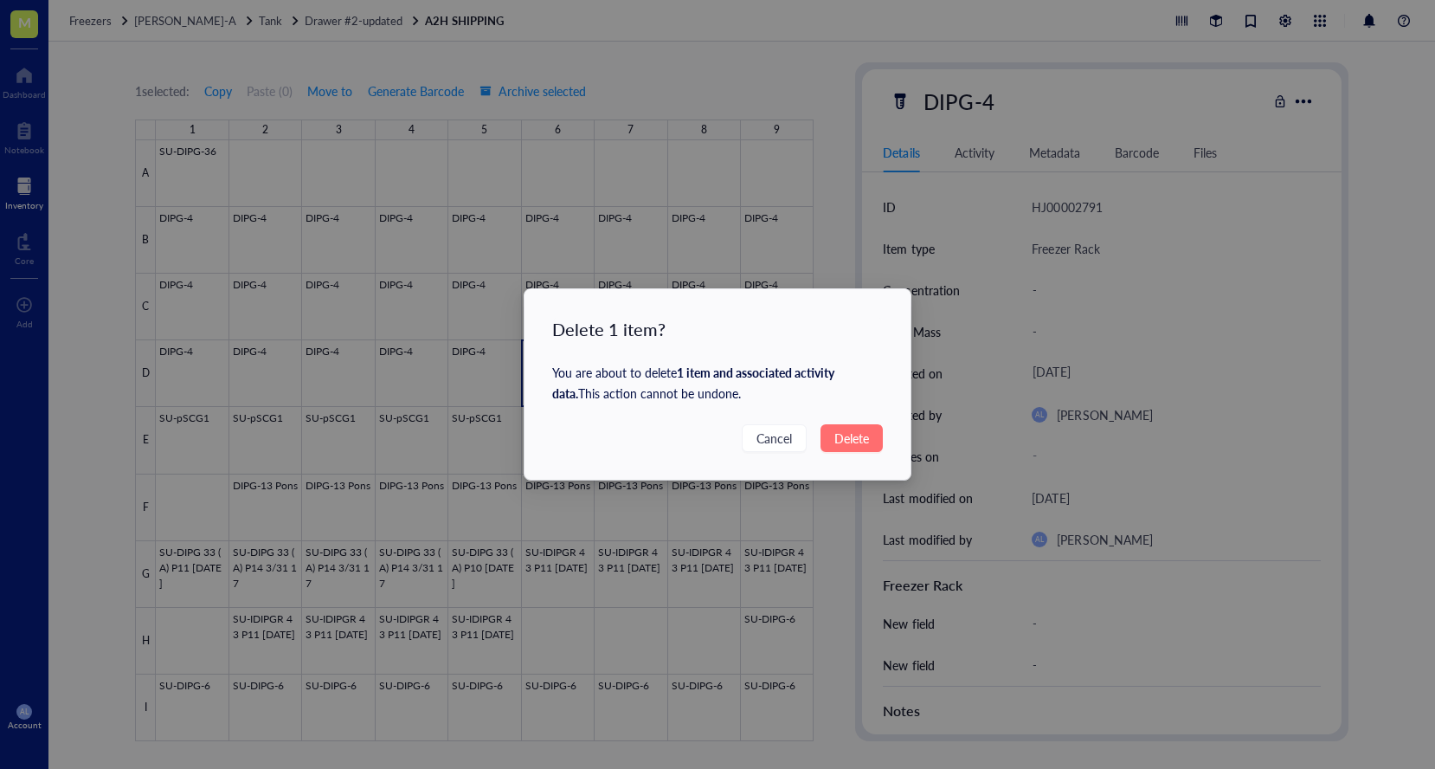
click at [853, 442] on span "Delete" at bounding box center [852, 438] width 35 height 19
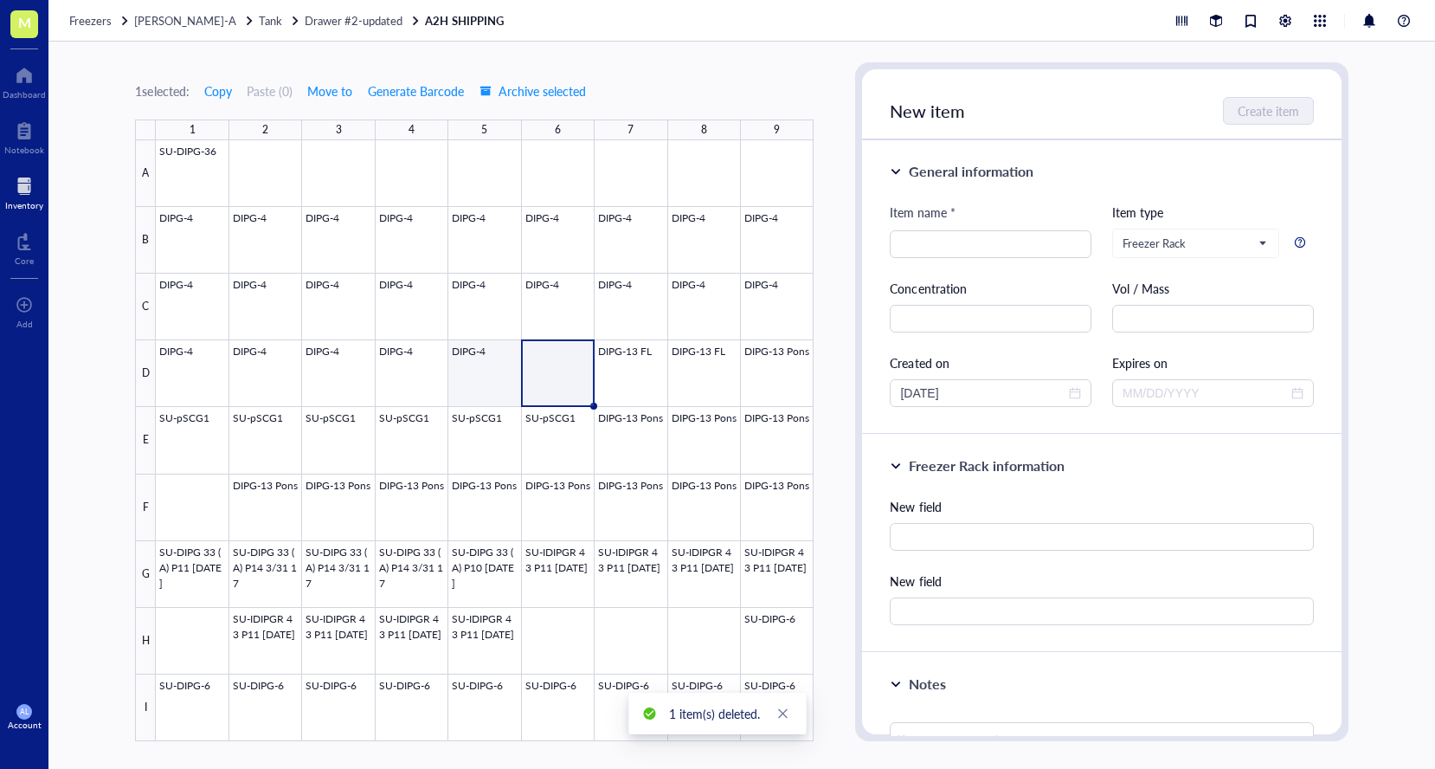
click at [469, 372] on div at bounding box center [485, 440] width 658 height 601
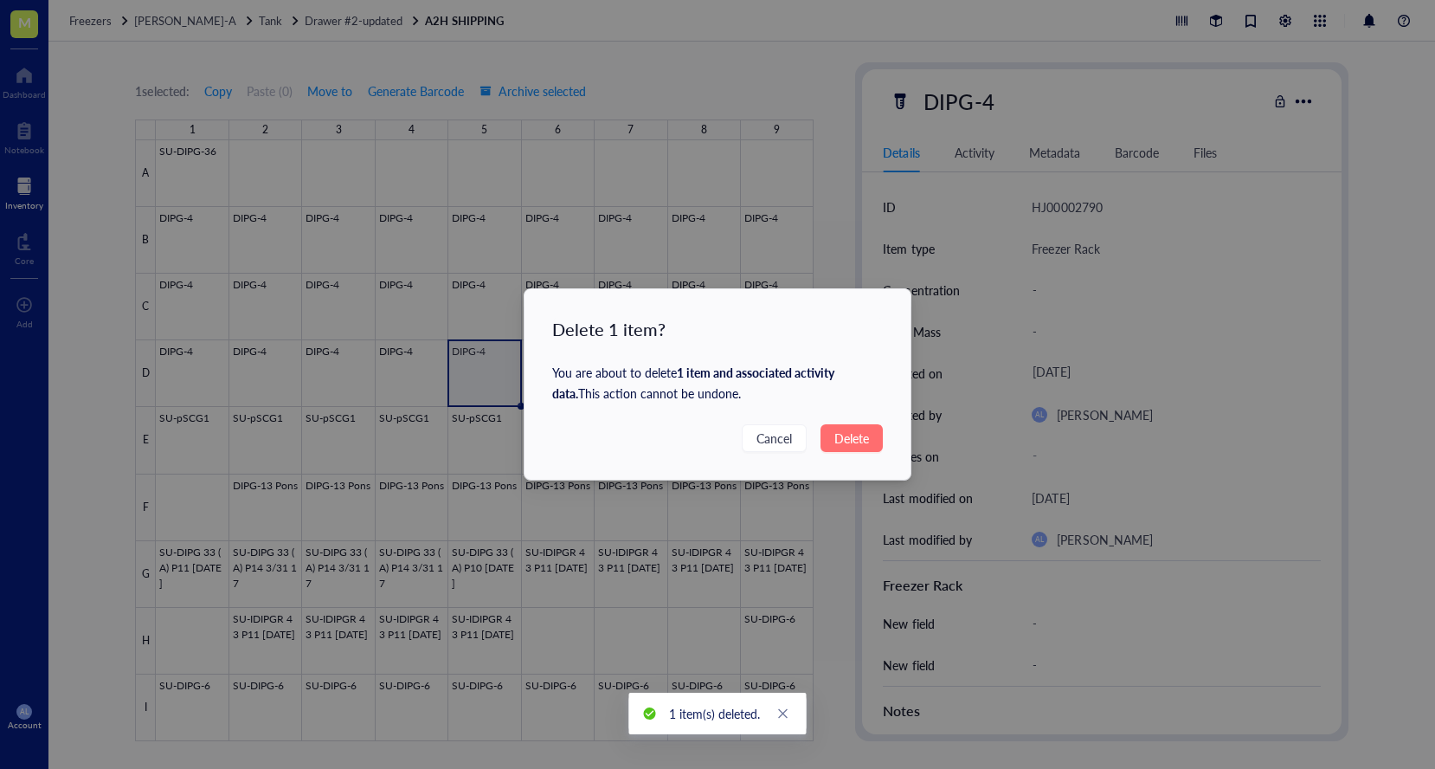
click at [860, 440] on span "Delete" at bounding box center [852, 438] width 35 height 19
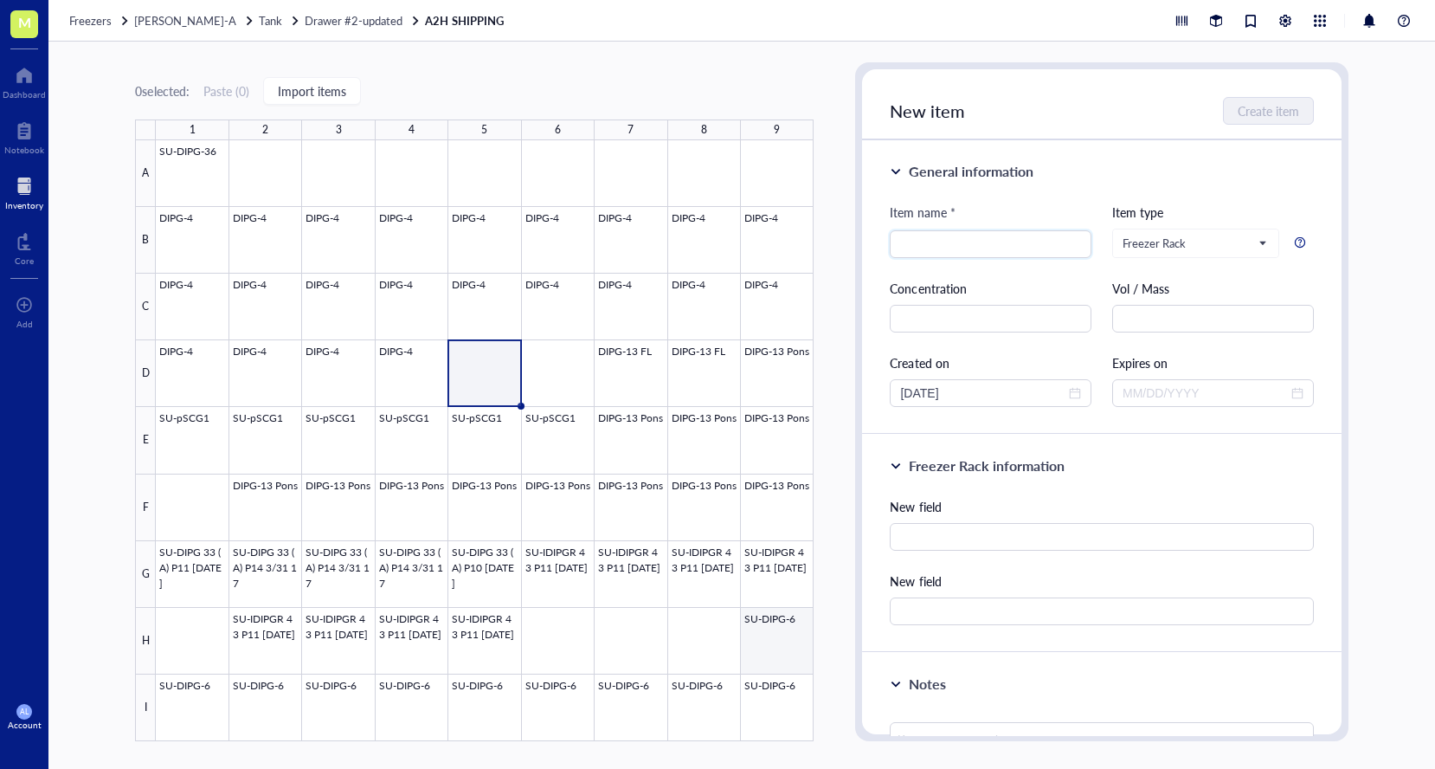
click at [783, 636] on div at bounding box center [485, 440] width 658 height 601
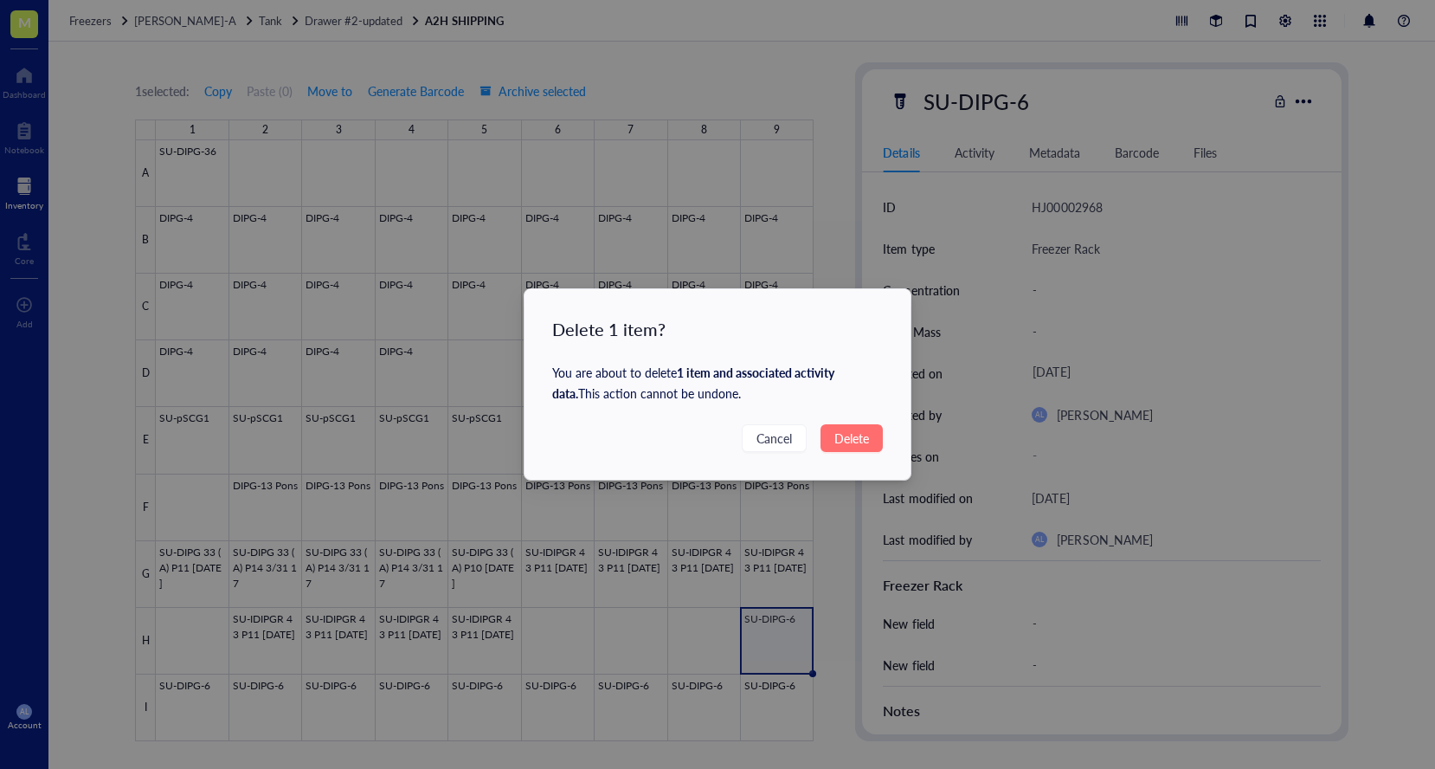
click at [857, 437] on span "Delete" at bounding box center [852, 438] width 35 height 19
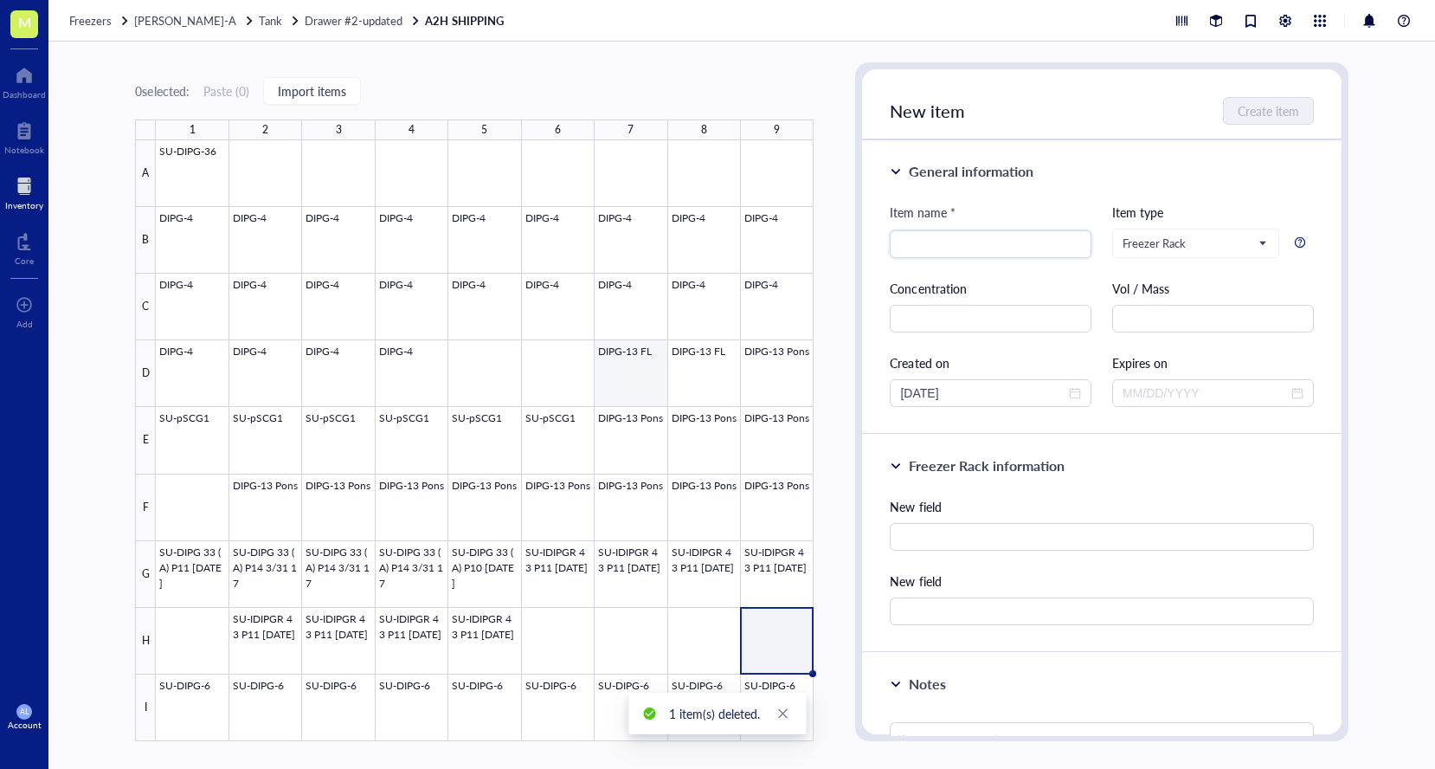
click at [640, 375] on div at bounding box center [485, 440] width 658 height 601
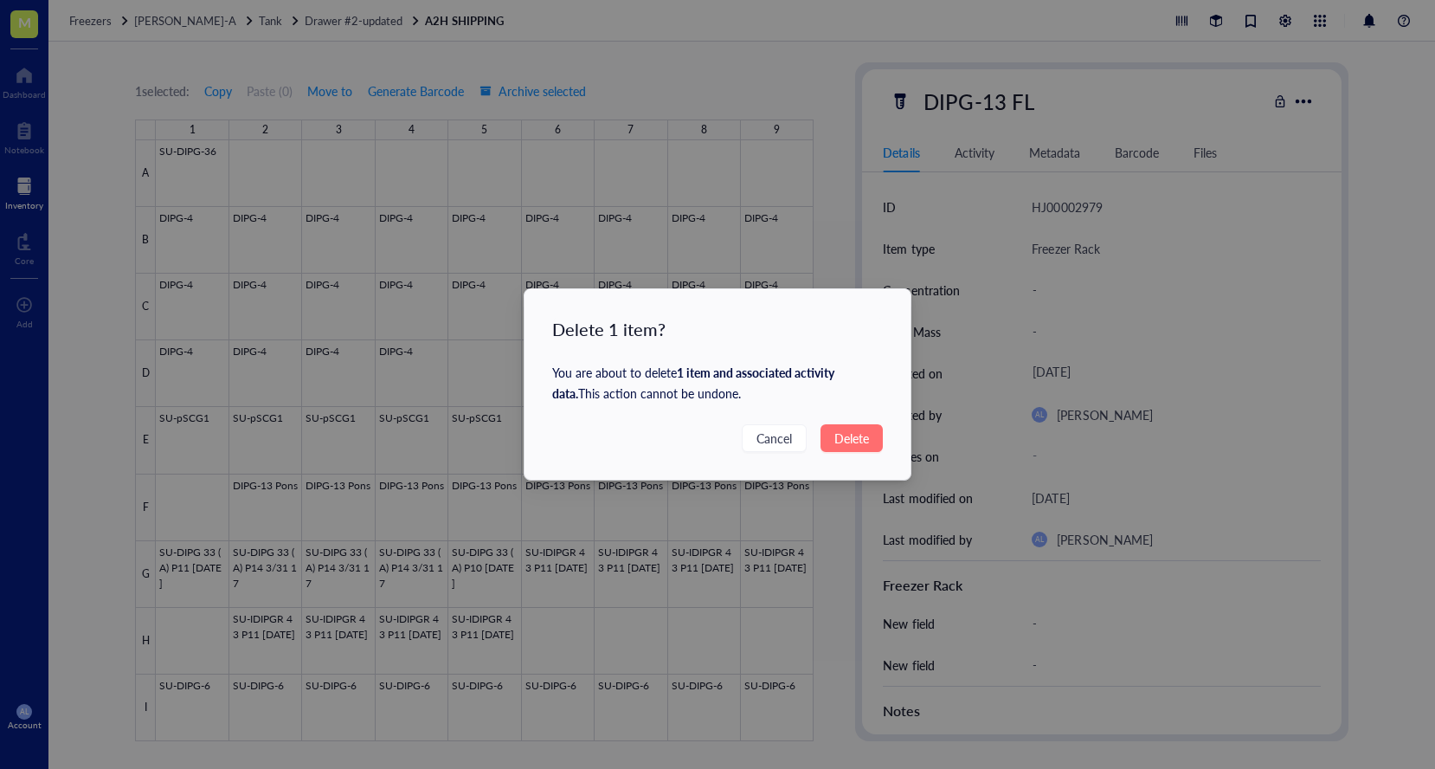
click at [861, 436] on span "Delete" at bounding box center [852, 438] width 35 height 19
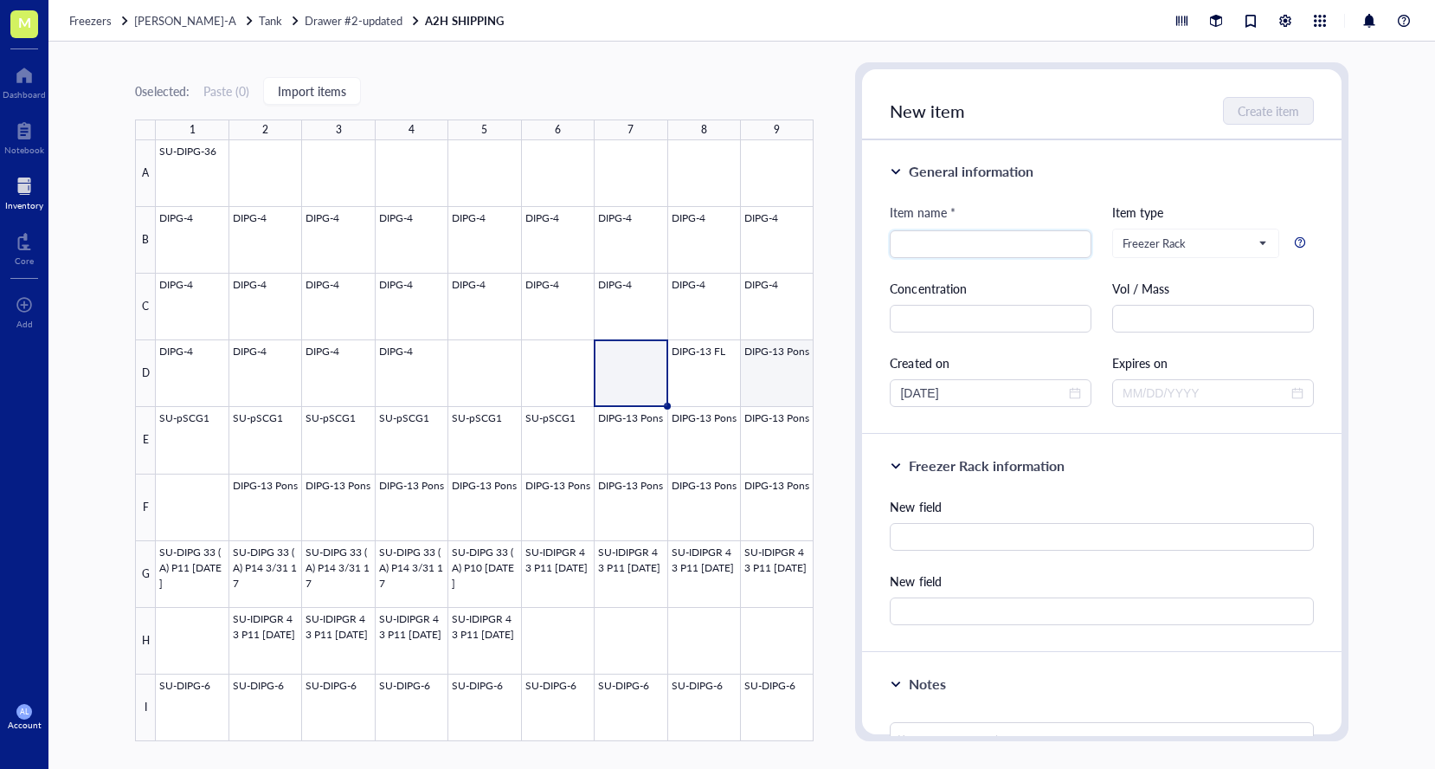
click at [789, 384] on div at bounding box center [485, 440] width 658 height 601
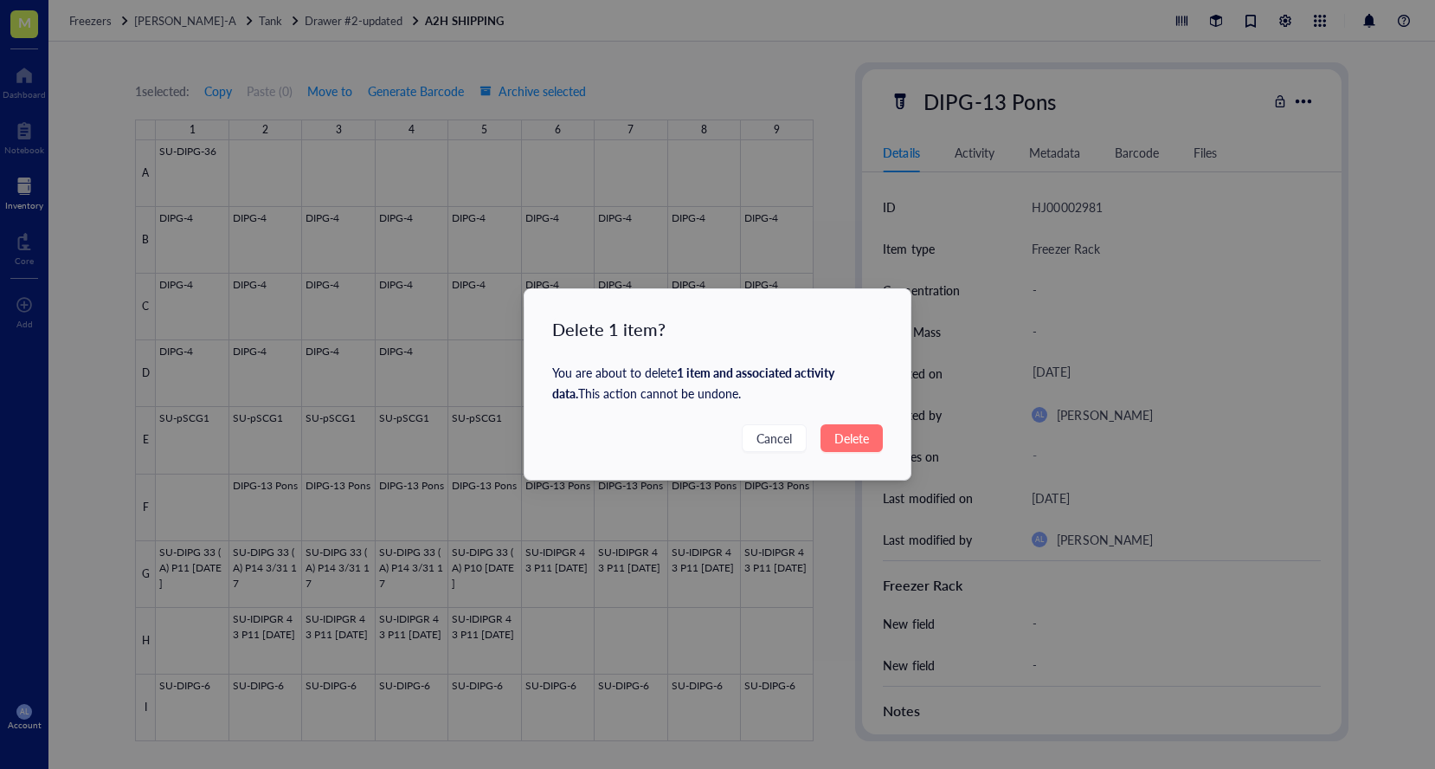
click at [848, 431] on span "Delete" at bounding box center [852, 438] width 35 height 19
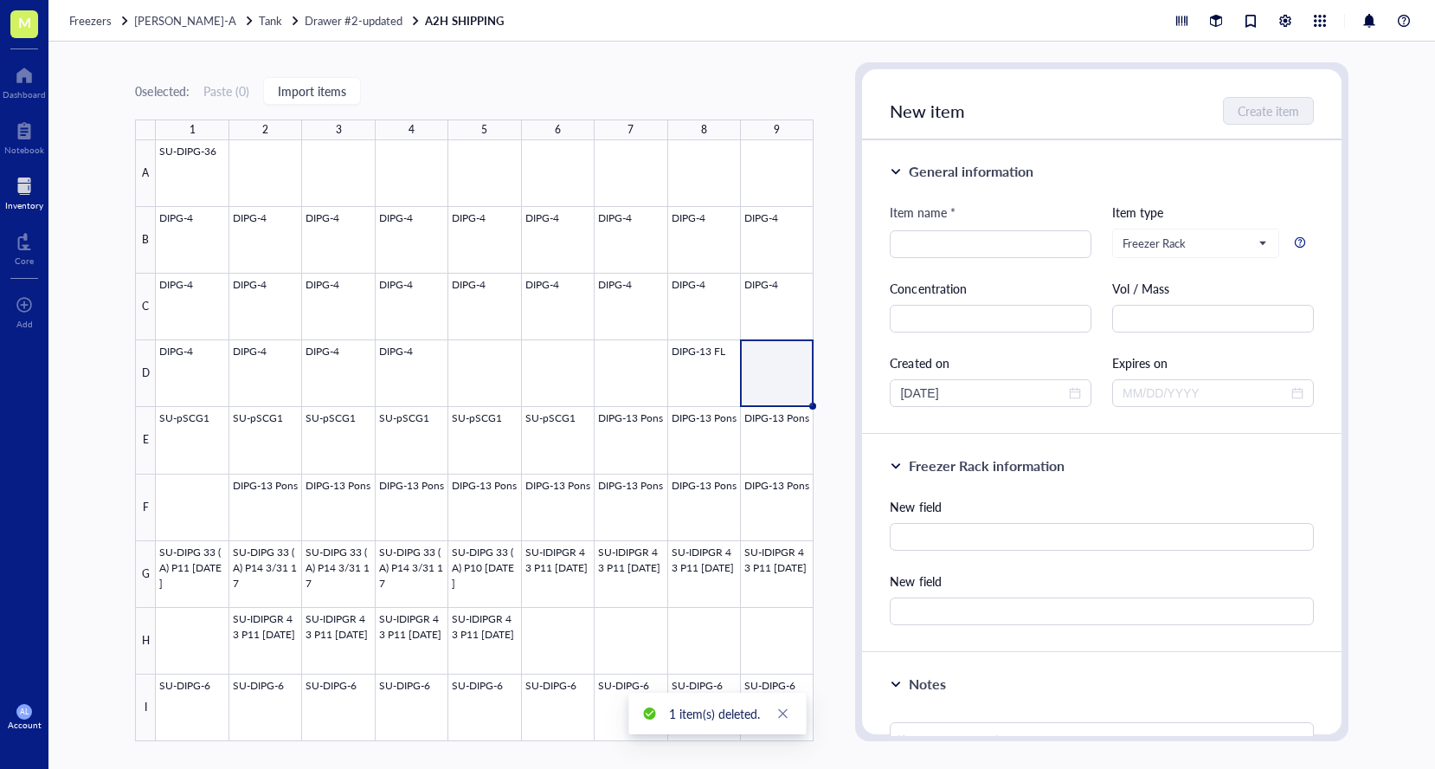
click at [839, 505] on div "0 selected: Paste ( 0 ) Import items 1 2 3 4 5 6 7 8 9 A B C D E F G H I SU-DIP…" at bounding box center [741, 405] width 1387 height 727
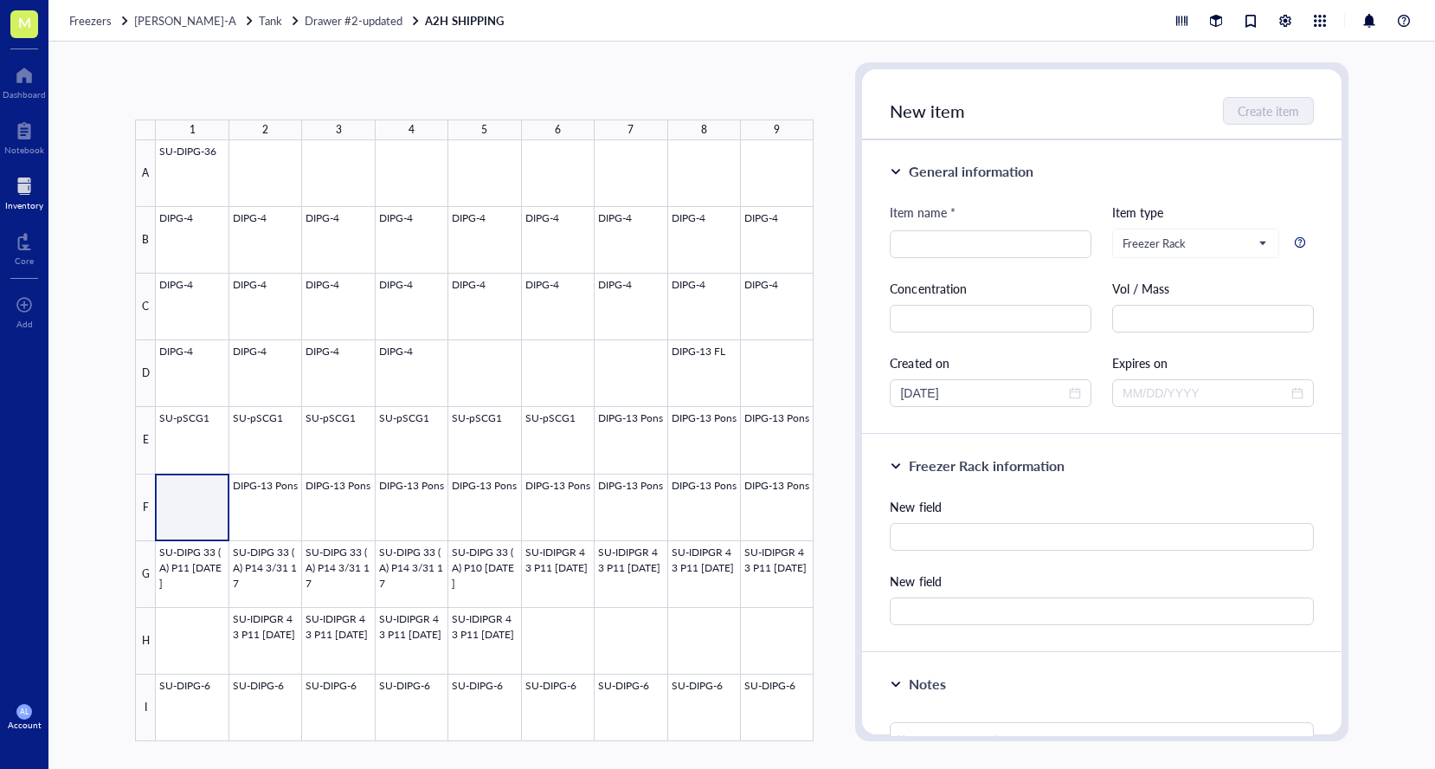
click at [197, 507] on div at bounding box center [485, 440] width 658 height 601
click at [205, 492] on div at bounding box center [485, 440] width 658 height 601
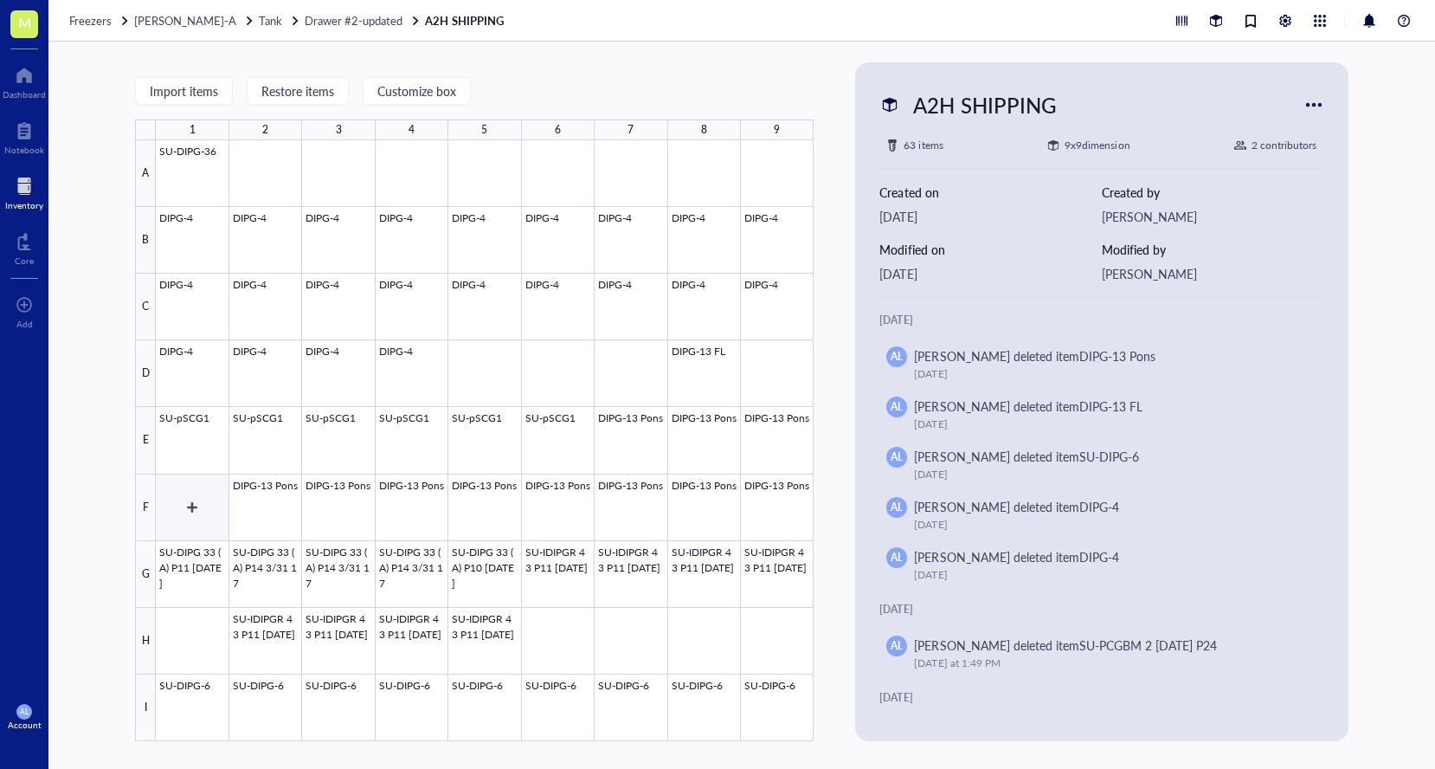
click at [205, 492] on div at bounding box center [485, 440] width 658 height 601
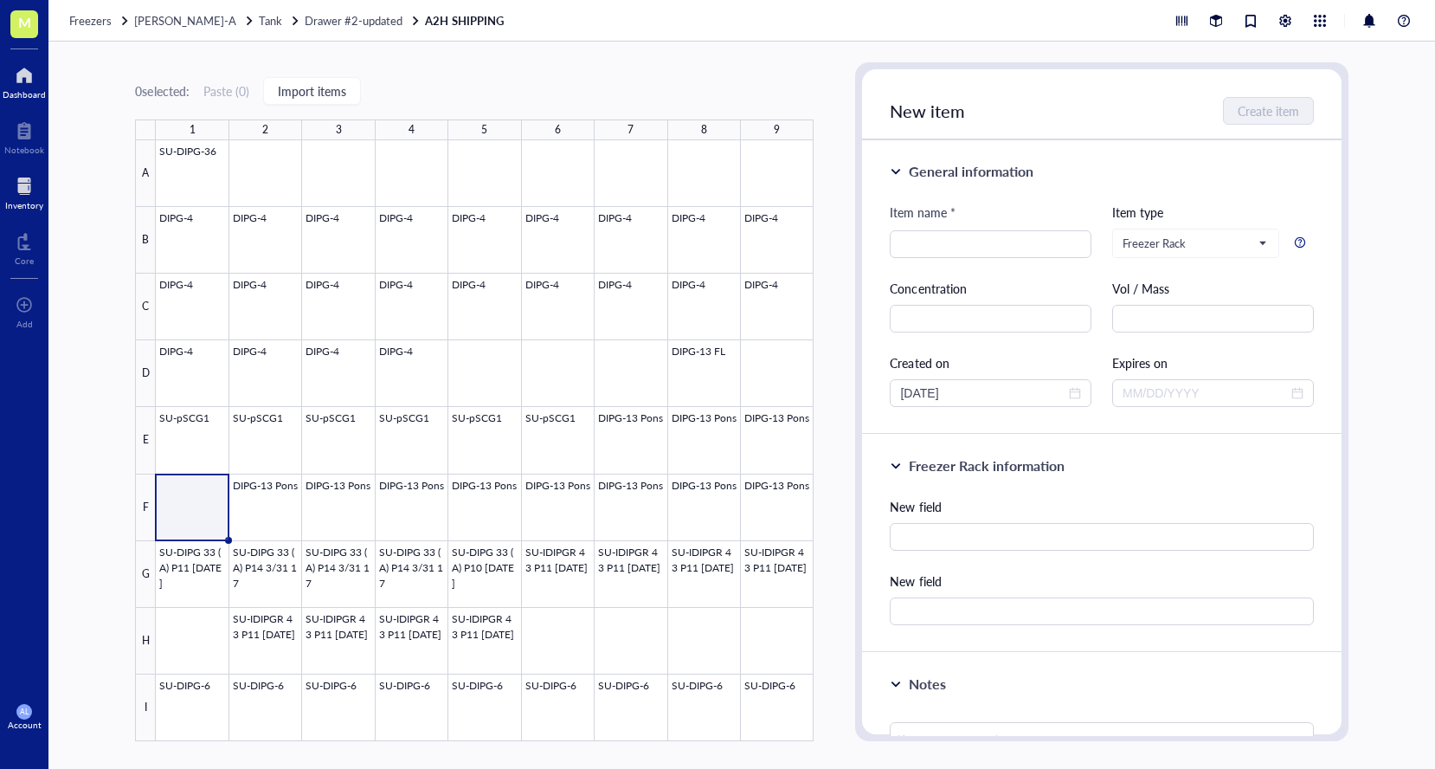
click at [22, 74] on div at bounding box center [24, 75] width 43 height 28
